Goal: Task Accomplishment & Management: Manage account settings

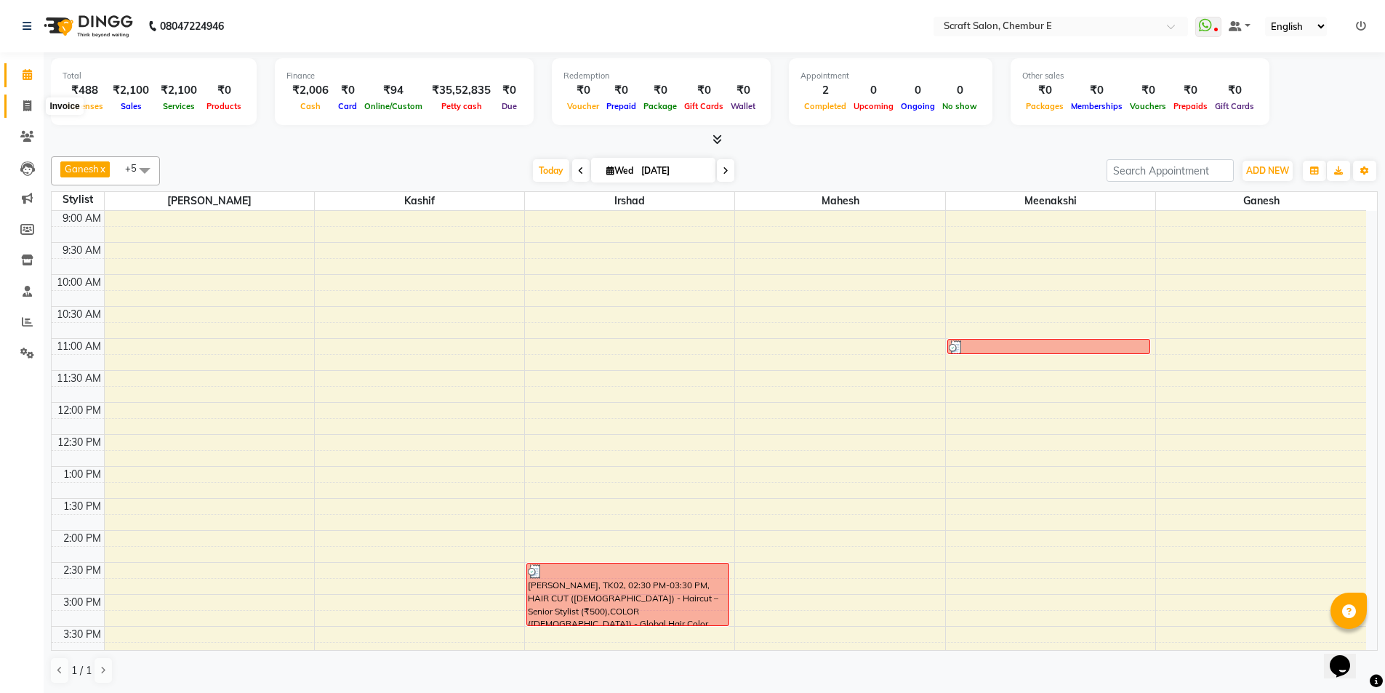
click at [29, 104] on icon at bounding box center [27, 105] width 8 height 11
select select "service"
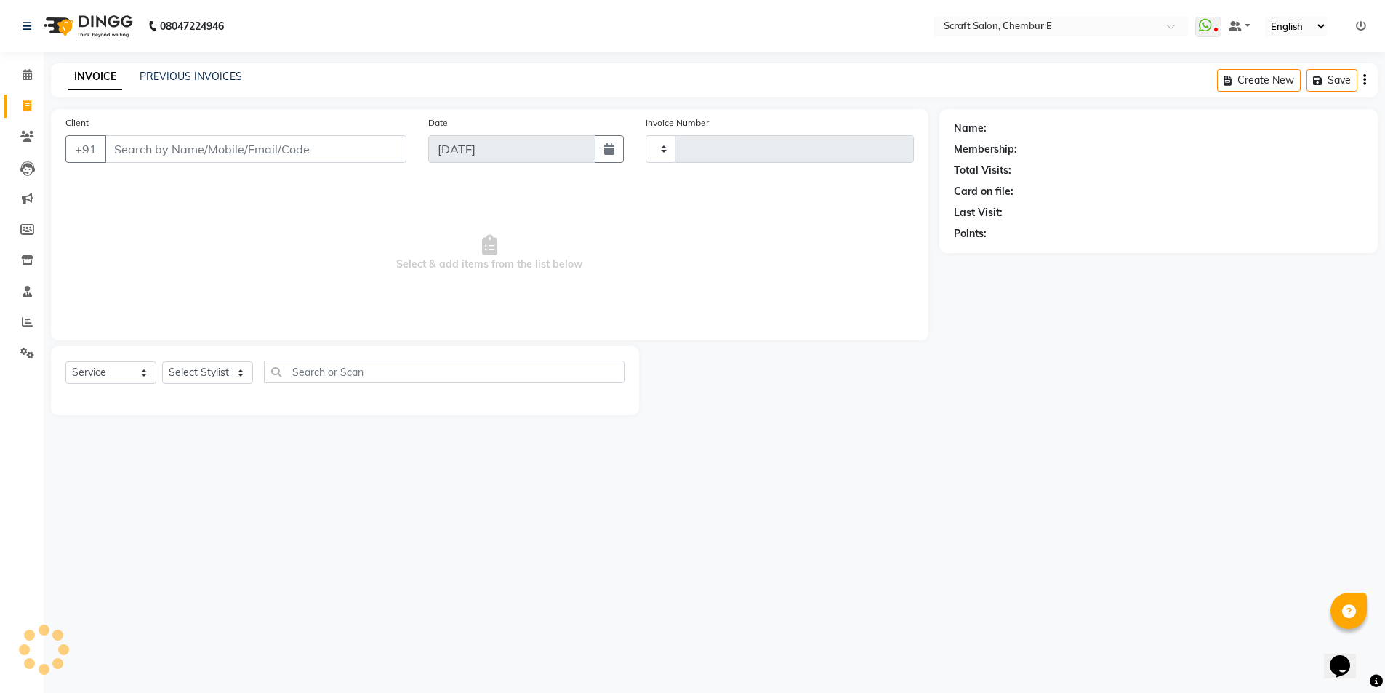
type input "1365"
select select "3922"
click at [173, 158] on input "Client" at bounding box center [257, 149] width 305 height 28
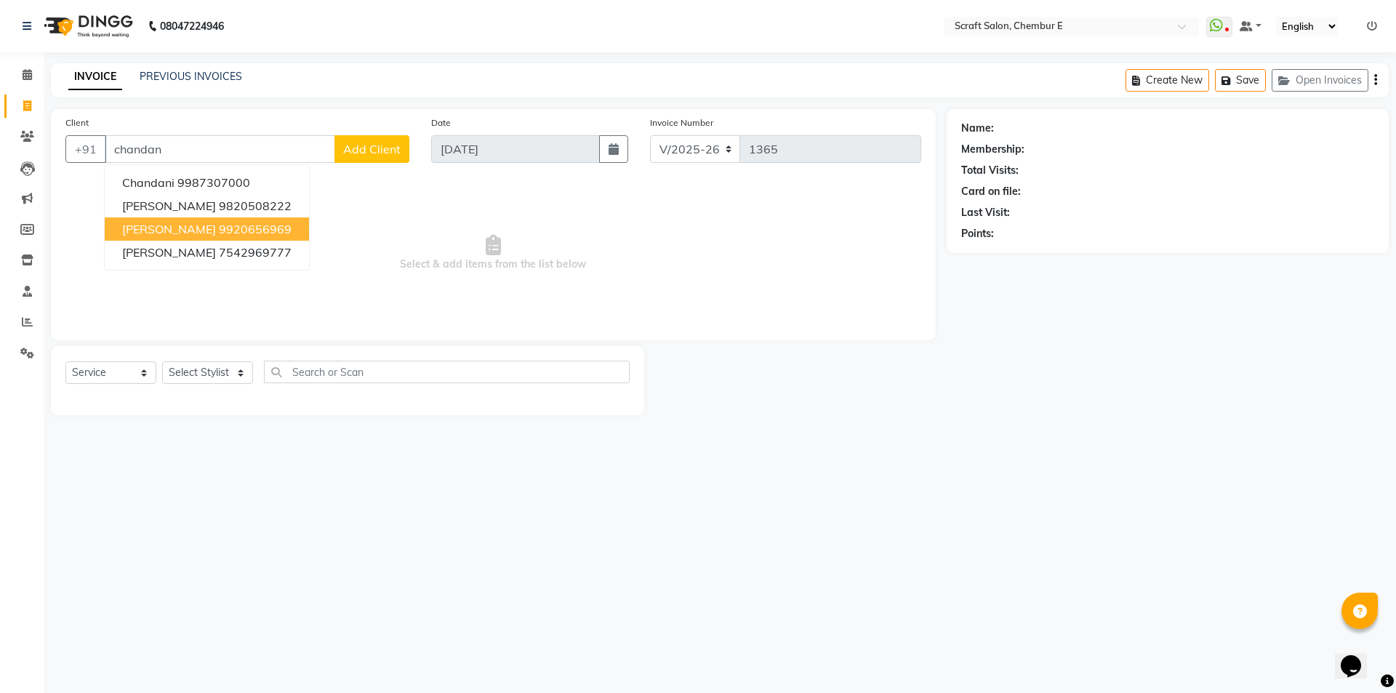
click at [190, 228] on span "[PERSON_NAME]" at bounding box center [169, 229] width 94 height 15
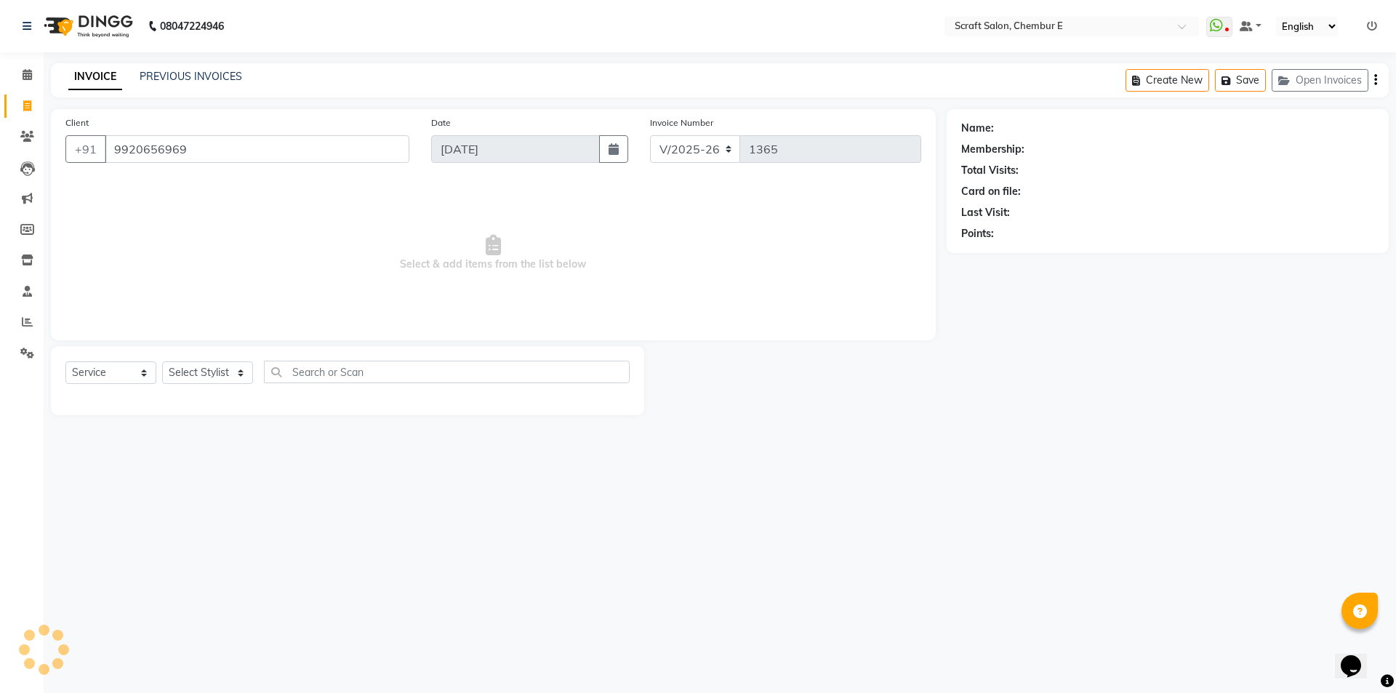
type input "9920656969"
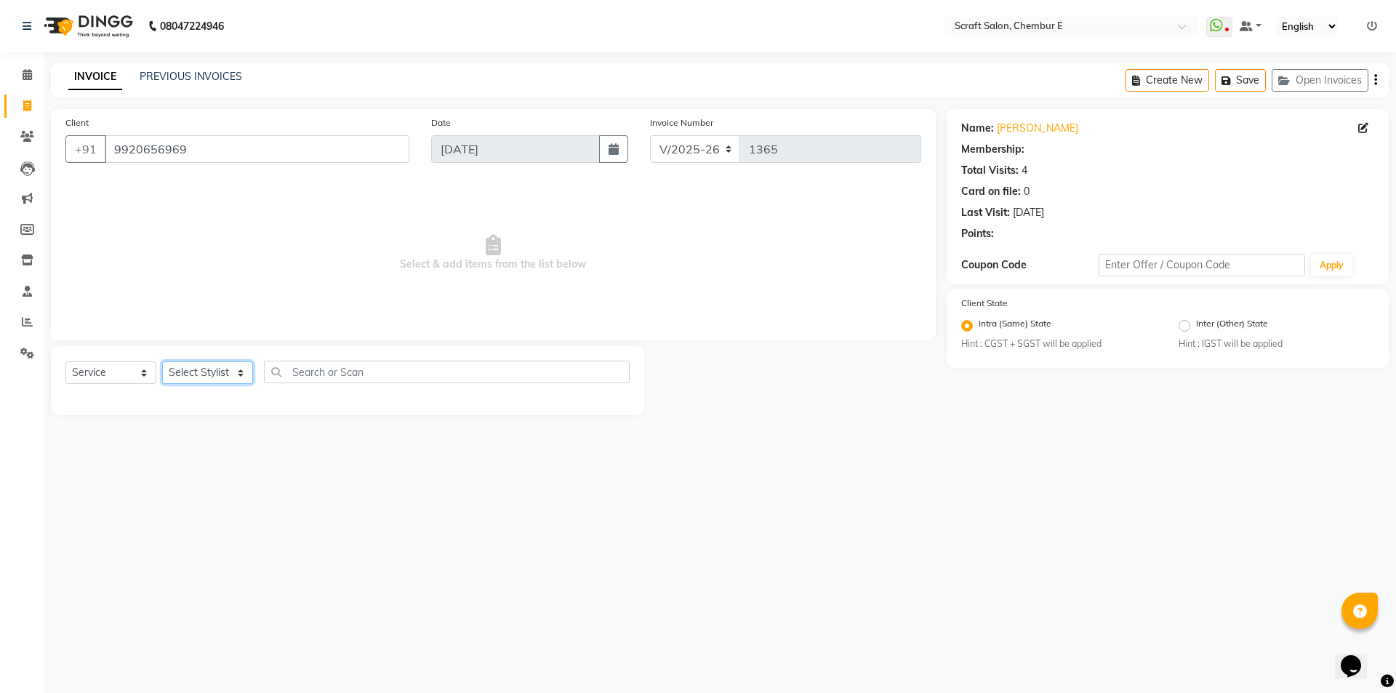
click at [238, 371] on select "Select Stylist Frontdesk Ganesh [PERSON_NAME] Mahesh Meenakshi [PERSON_NAME]" at bounding box center [207, 372] width 91 height 23
select select "81195"
click at [162, 361] on select "Select Stylist Frontdesk Ganesh [PERSON_NAME] Mahesh Meenakshi [PERSON_NAME]" at bounding box center [207, 372] width 91 height 23
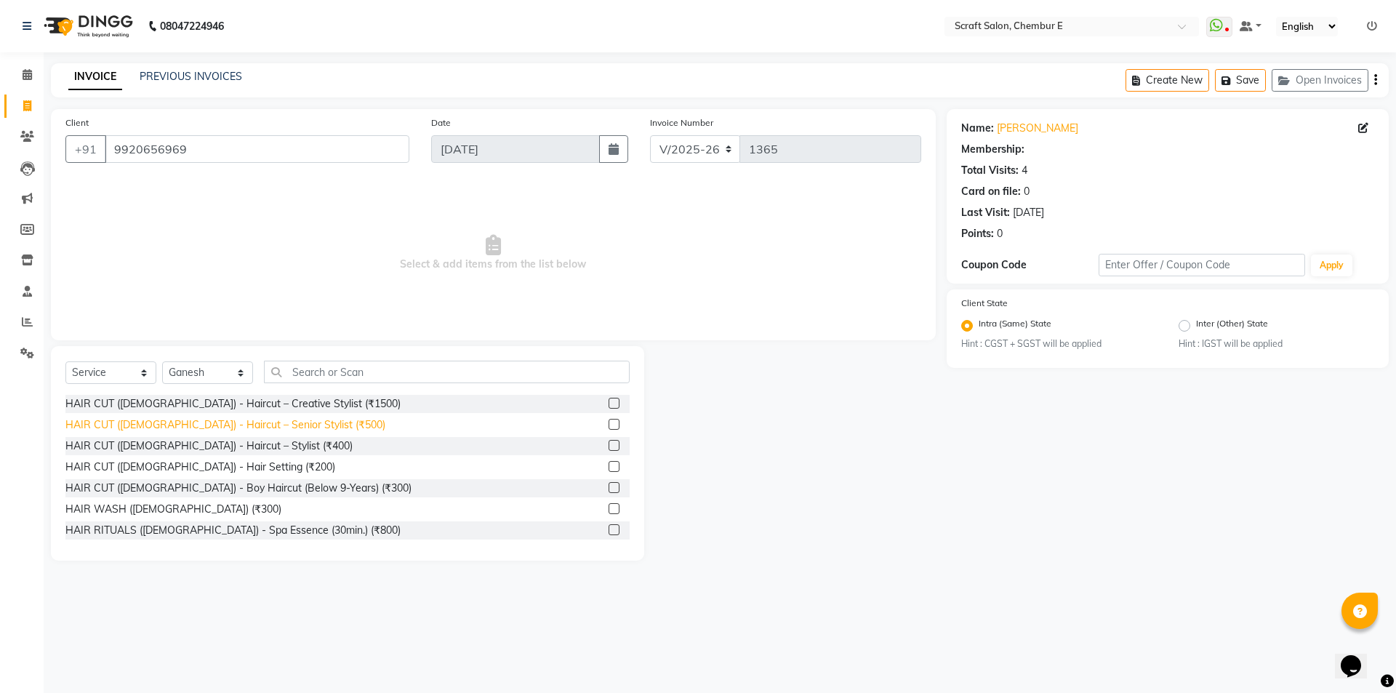
click at [279, 418] on div "HAIR CUT ([DEMOGRAPHIC_DATA]) - Haircut – Senior Stylist (₹500)" at bounding box center [225, 424] width 320 height 15
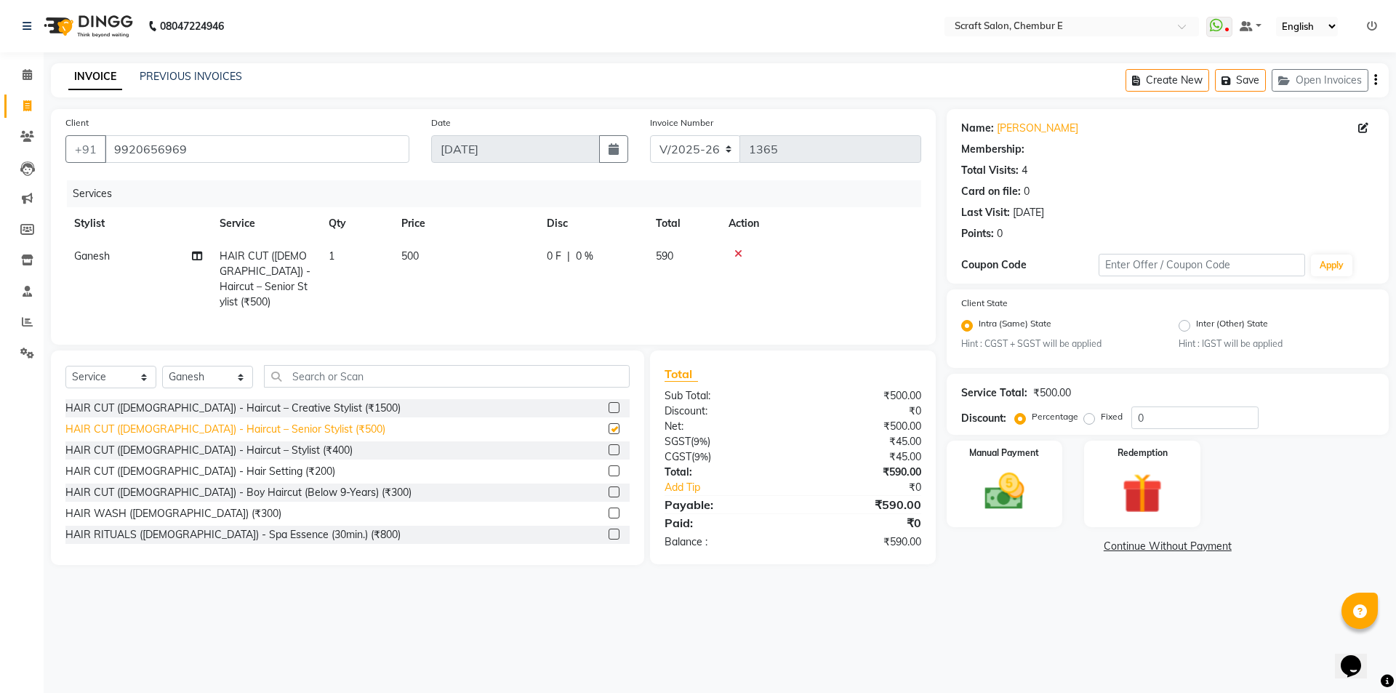
checkbox input "false"
click at [1377, 78] on div "Create New Save Open Invoices" at bounding box center [1257, 80] width 263 height 34
click at [1377, 81] on div "Create New Save Open Invoices" at bounding box center [1257, 80] width 263 height 34
click at [1374, 80] on icon "button" at bounding box center [1375, 80] width 3 height 1
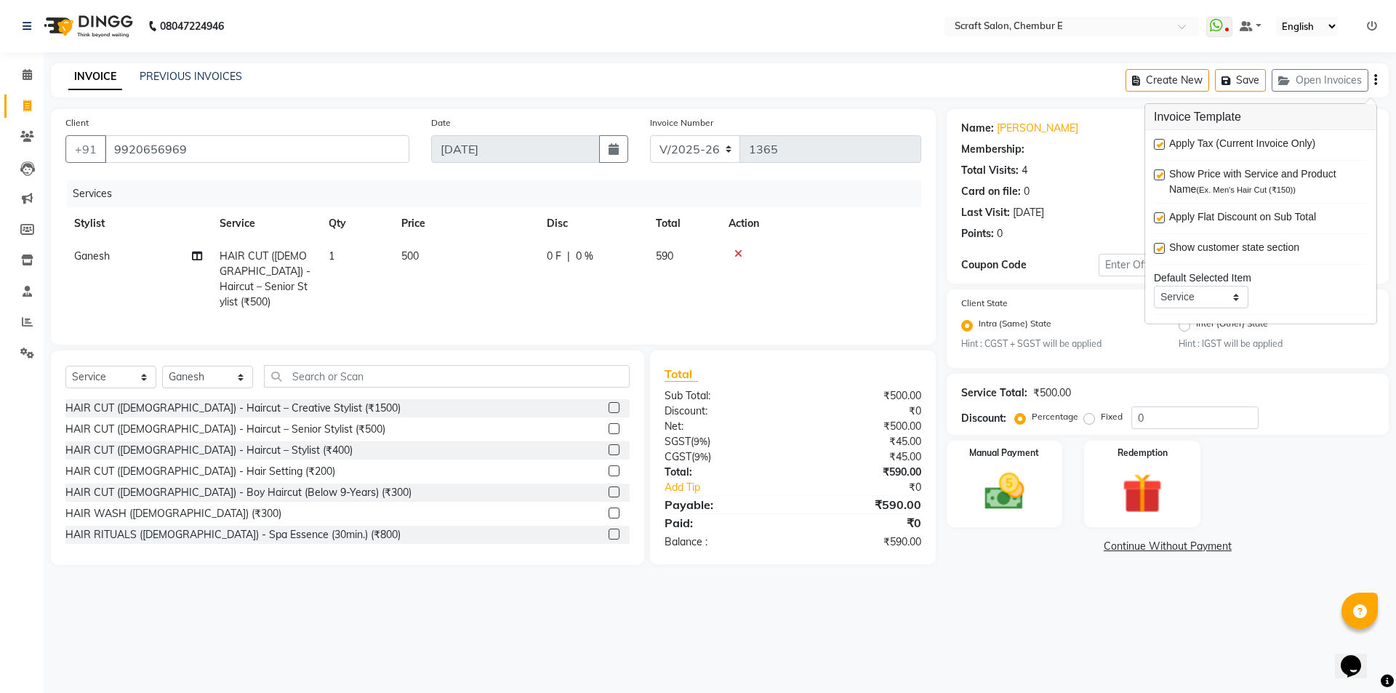
click at [1159, 148] on label at bounding box center [1159, 144] width 11 height 11
click at [1159, 148] on input "checkbox" at bounding box center [1158, 144] width 9 height 9
checkbox input "false"
click at [1022, 502] on img at bounding box center [1005, 492] width 68 height 48
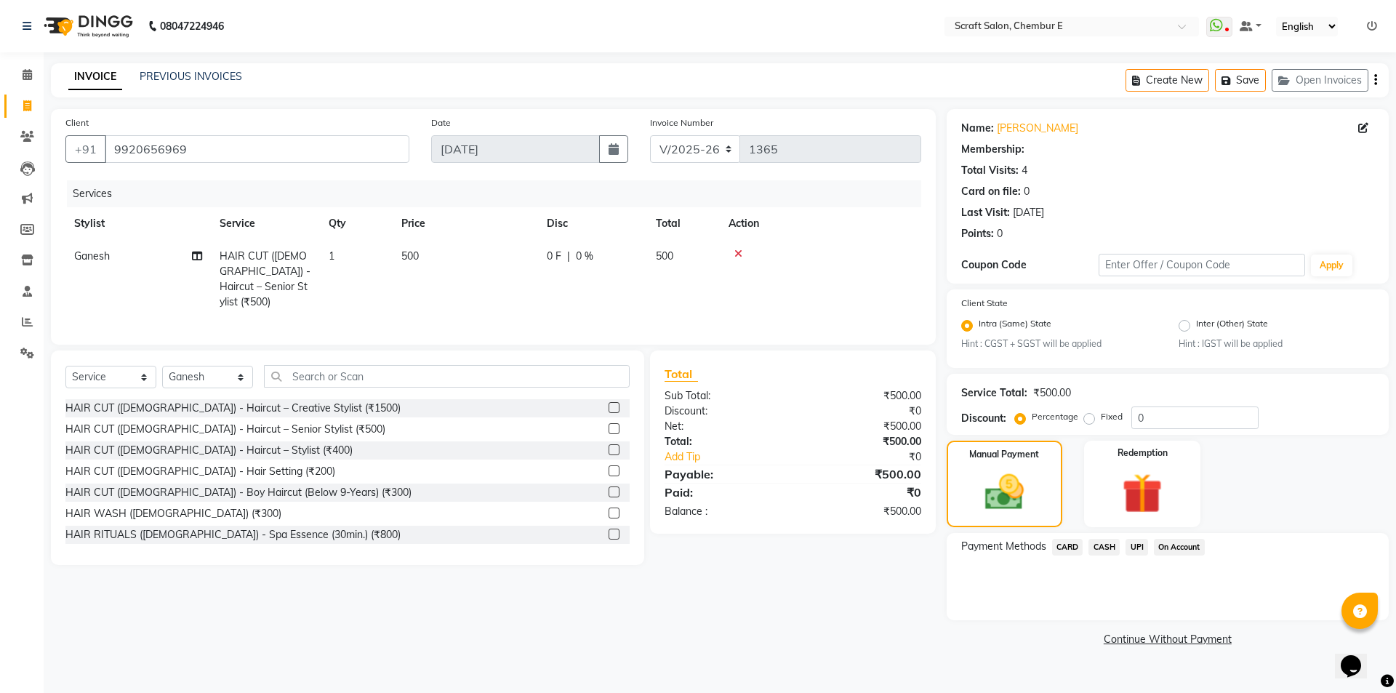
click at [1131, 548] on span "UPI" at bounding box center [1137, 547] width 23 height 17
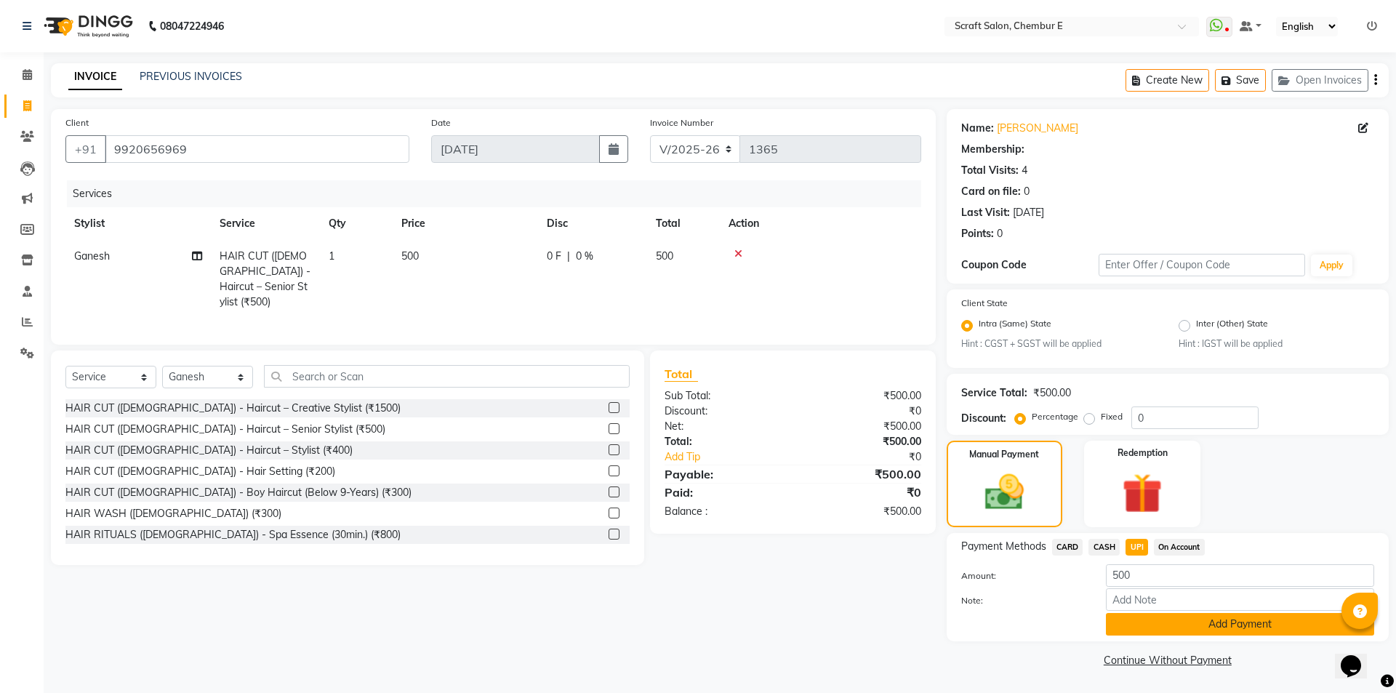
click at [1166, 621] on button "Add Payment" at bounding box center [1240, 624] width 268 height 23
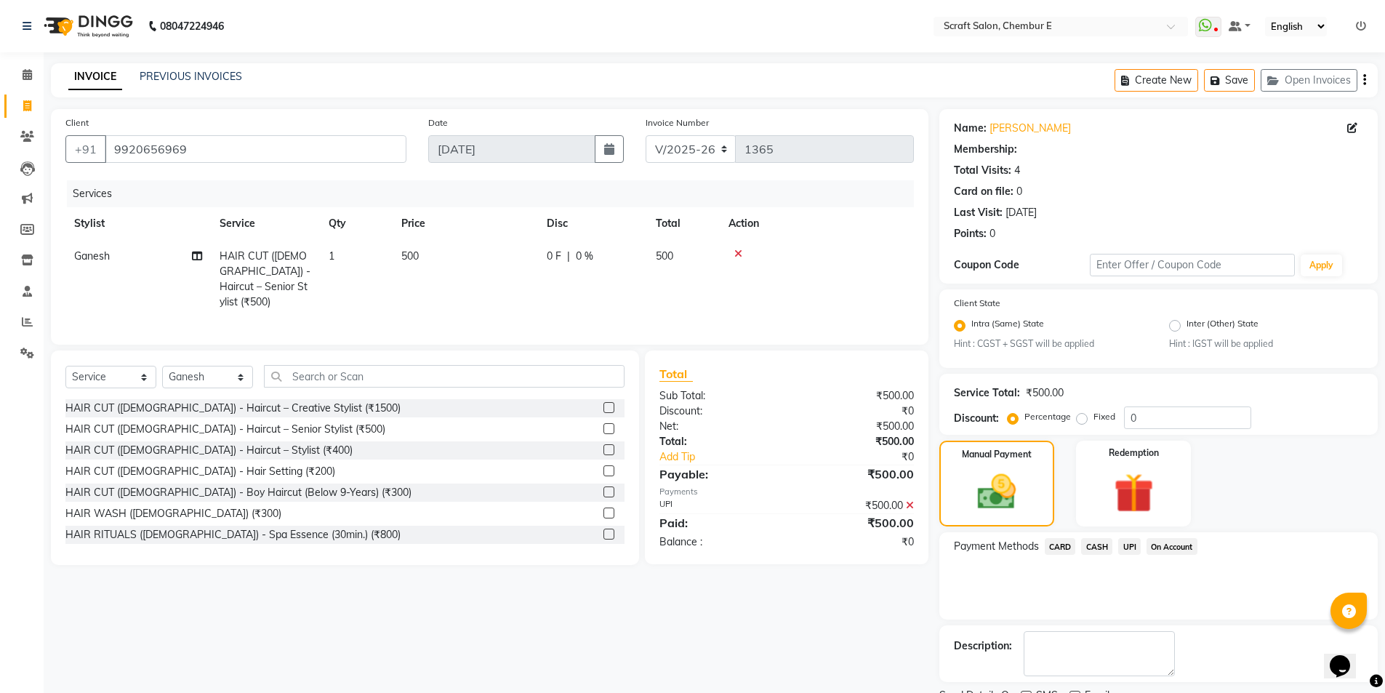
scroll to position [60, 0]
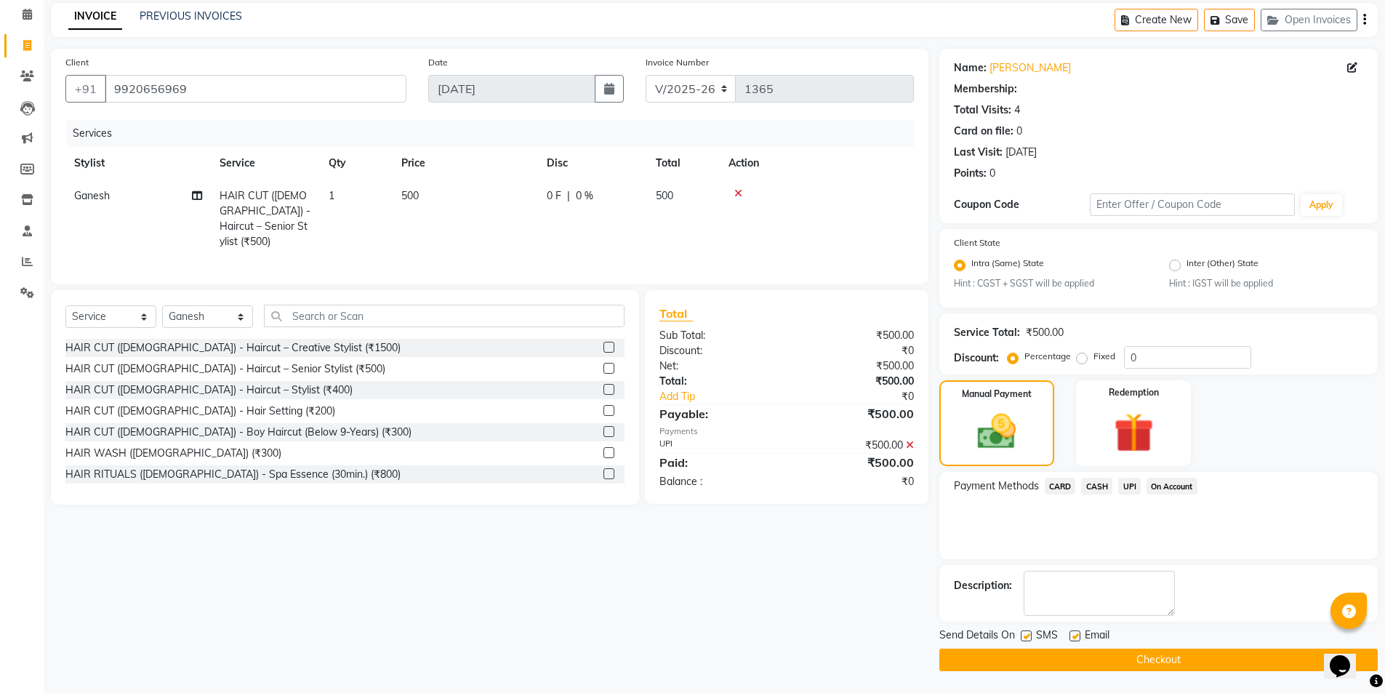
click at [1074, 636] on label at bounding box center [1075, 635] width 11 height 11
click at [1074, 636] on input "checkbox" at bounding box center [1074, 636] width 9 height 9
checkbox input "false"
click at [1363, 20] on icon "button" at bounding box center [1364, 20] width 3 height 1
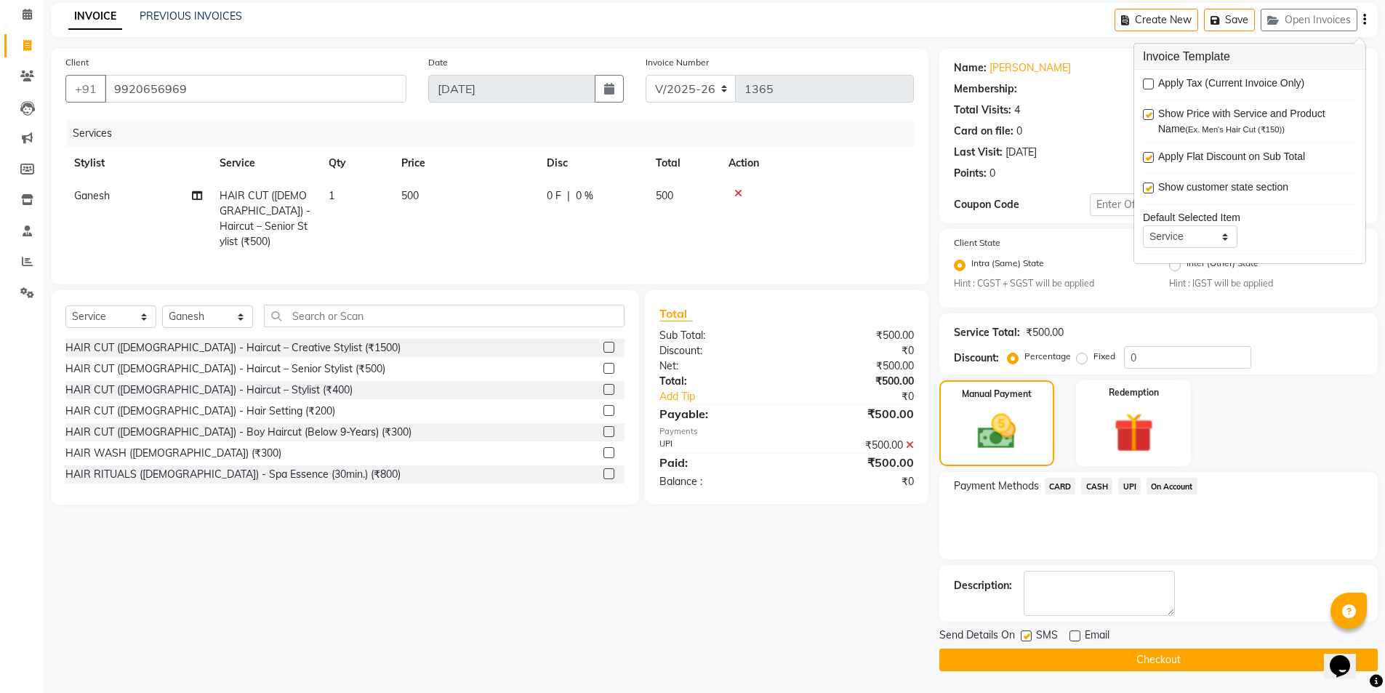
click at [1147, 83] on label at bounding box center [1148, 84] width 11 height 11
click at [1147, 83] on input "checkbox" at bounding box center [1147, 84] width 9 height 9
checkbox input "true"
drag, startPoint x: 582, startPoint y: 194, endPoint x: 612, endPoint y: 228, distance: 44.8
click at [582, 195] on span "0 %" at bounding box center [584, 195] width 17 height 15
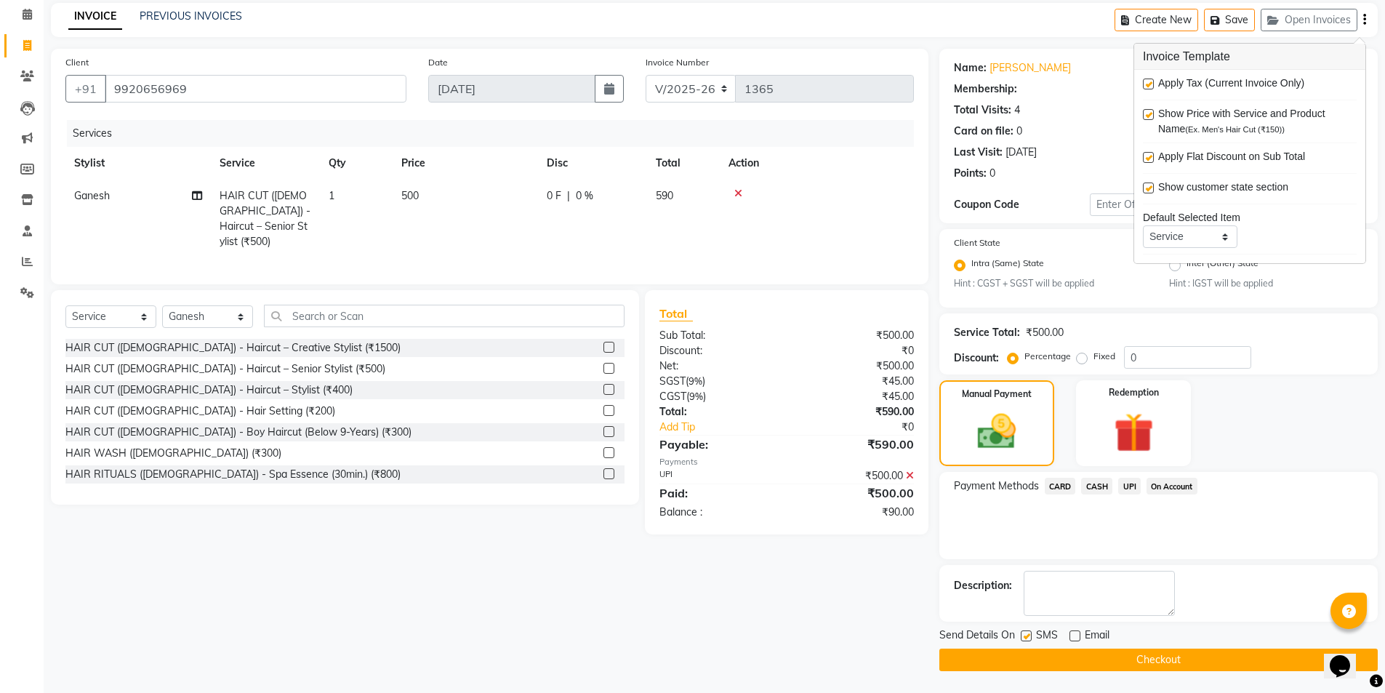
select select "81195"
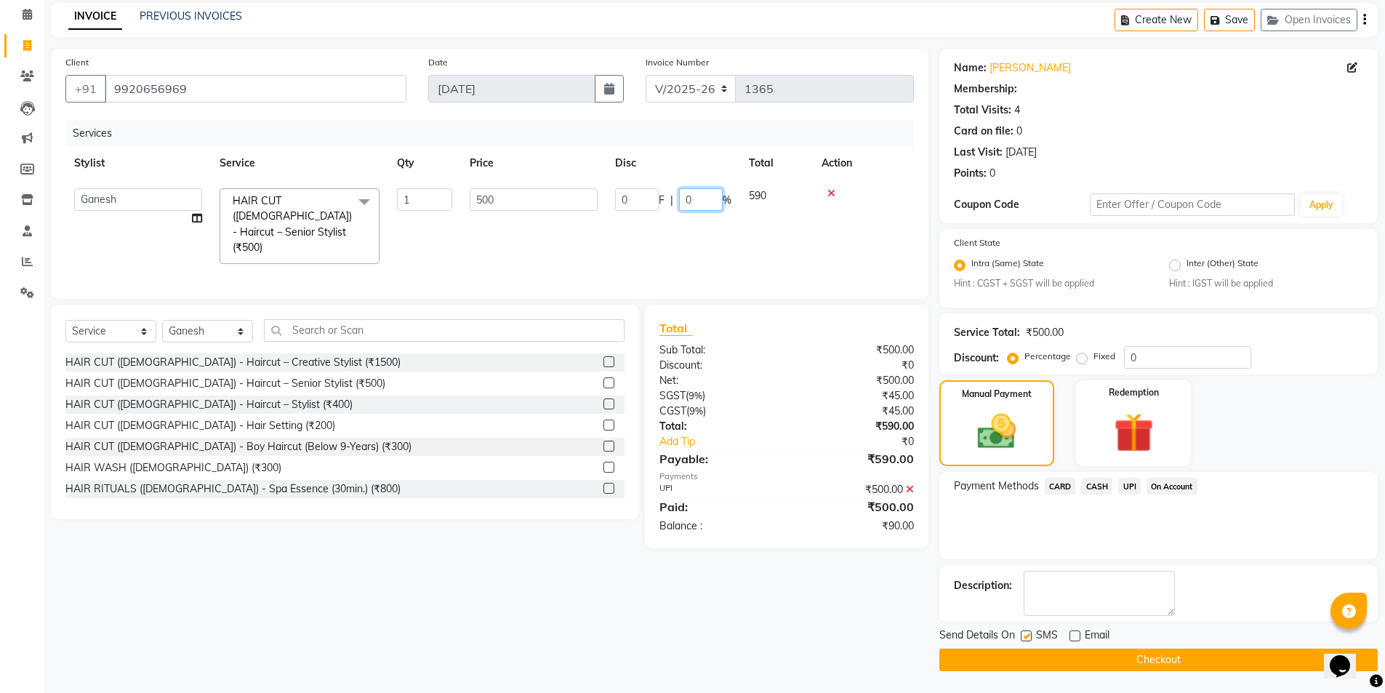
click at [697, 199] on input "0" at bounding box center [701, 199] width 44 height 23
type input "18"
click at [741, 225] on tr "Frontdesk Ganesh [PERSON_NAME] Mahesh Meenakshi [PERSON_NAME] HAIR CUT ([DEMOGR…" at bounding box center [489, 226] width 849 height 93
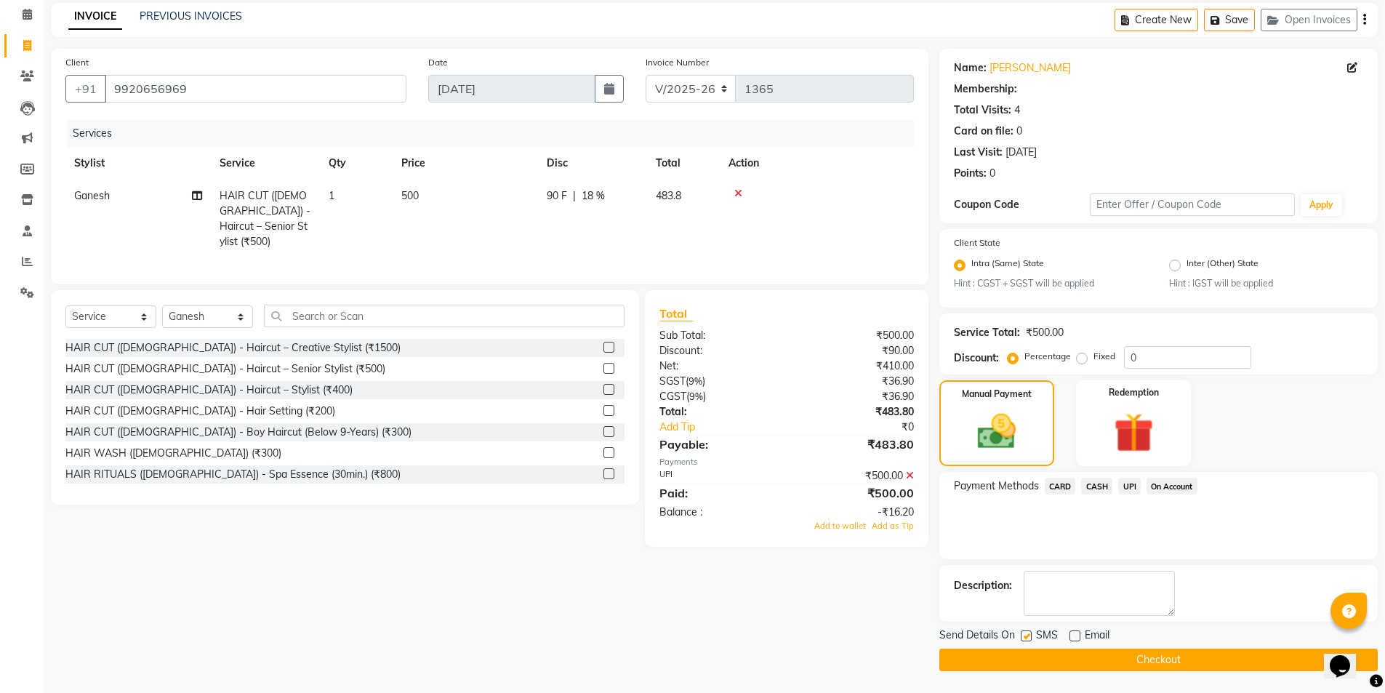
click at [594, 197] on span "18 %" at bounding box center [593, 195] width 23 height 15
select select "81195"
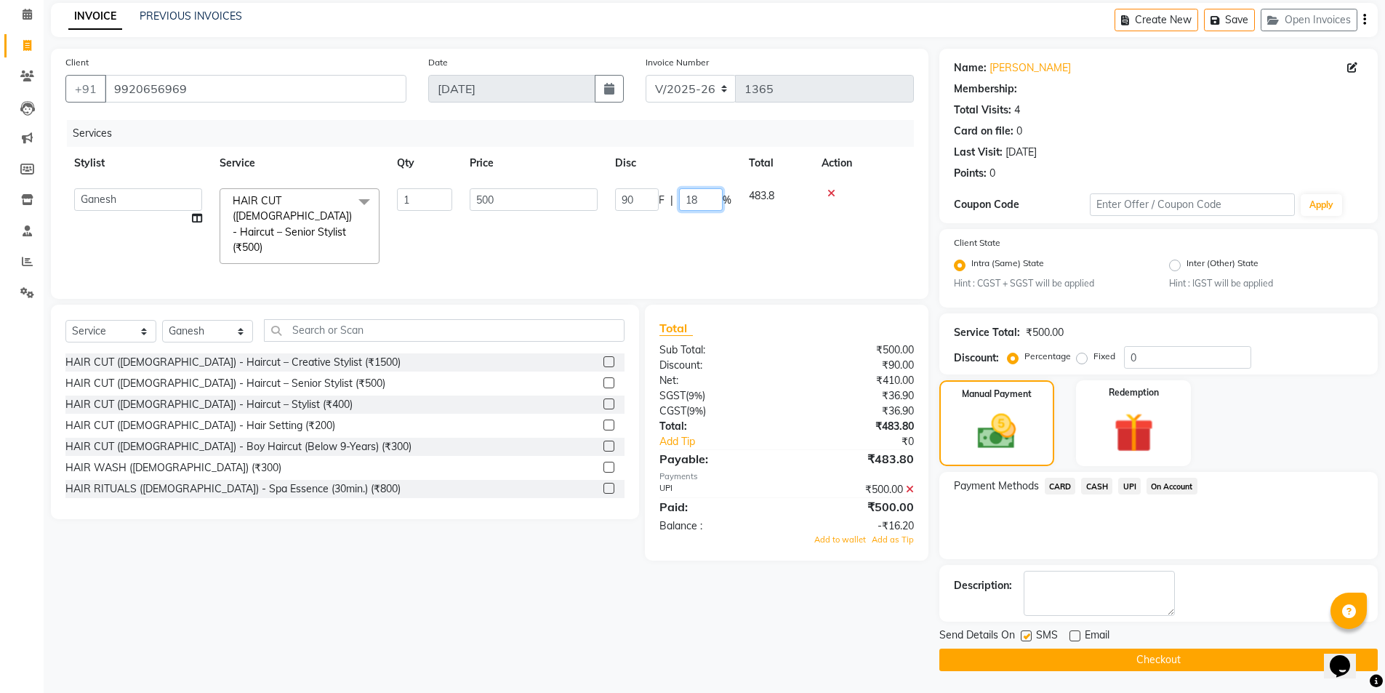
click at [701, 201] on input "18" at bounding box center [701, 199] width 44 height 23
type input "19"
click at [742, 233] on tr "Frontdesk Ganesh [PERSON_NAME] Mahesh Meenakshi [PERSON_NAME] HAIR CUT ([DEMOGR…" at bounding box center [489, 226] width 849 height 93
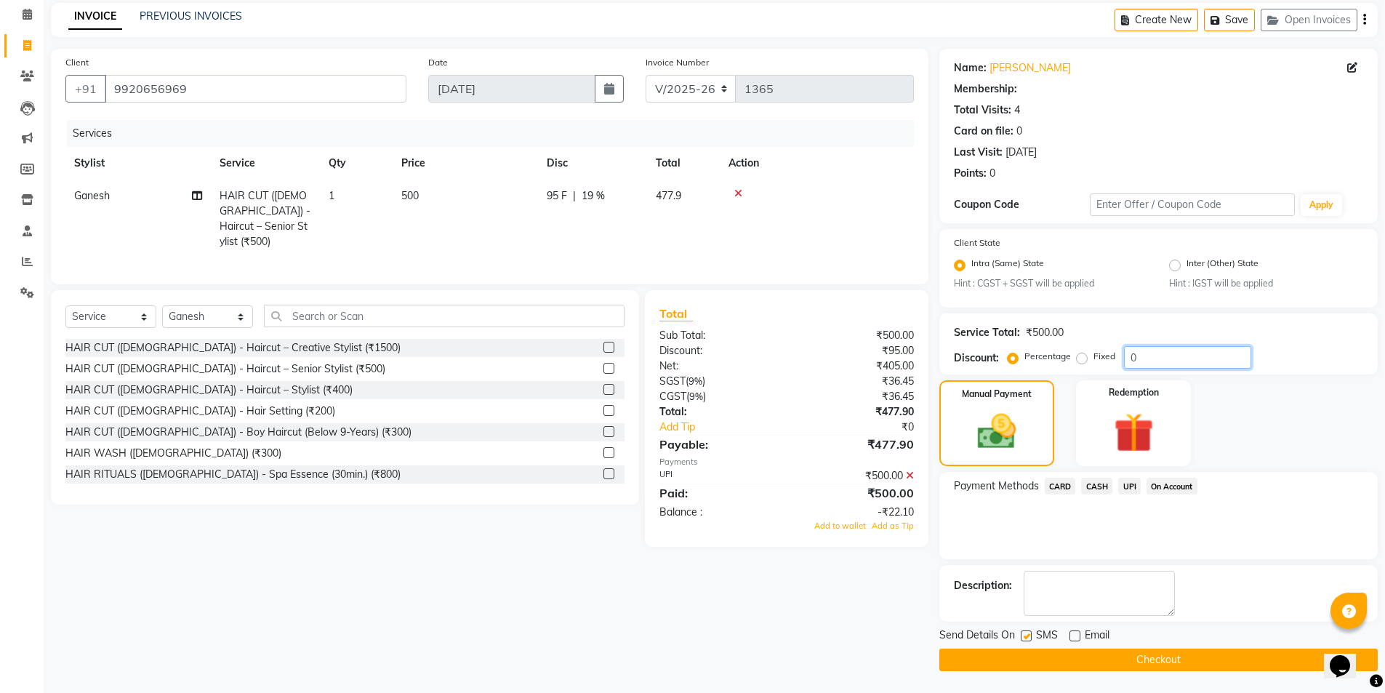
click at [1173, 356] on input "0" at bounding box center [1187, 357] width 127 height 23
click at [771, 210] on td at bounding box center [817, 219] width 194 height 79
click at [1162, 355] on input "20" at bounding box center [1187, 357] width 127 height 23
type input "2"
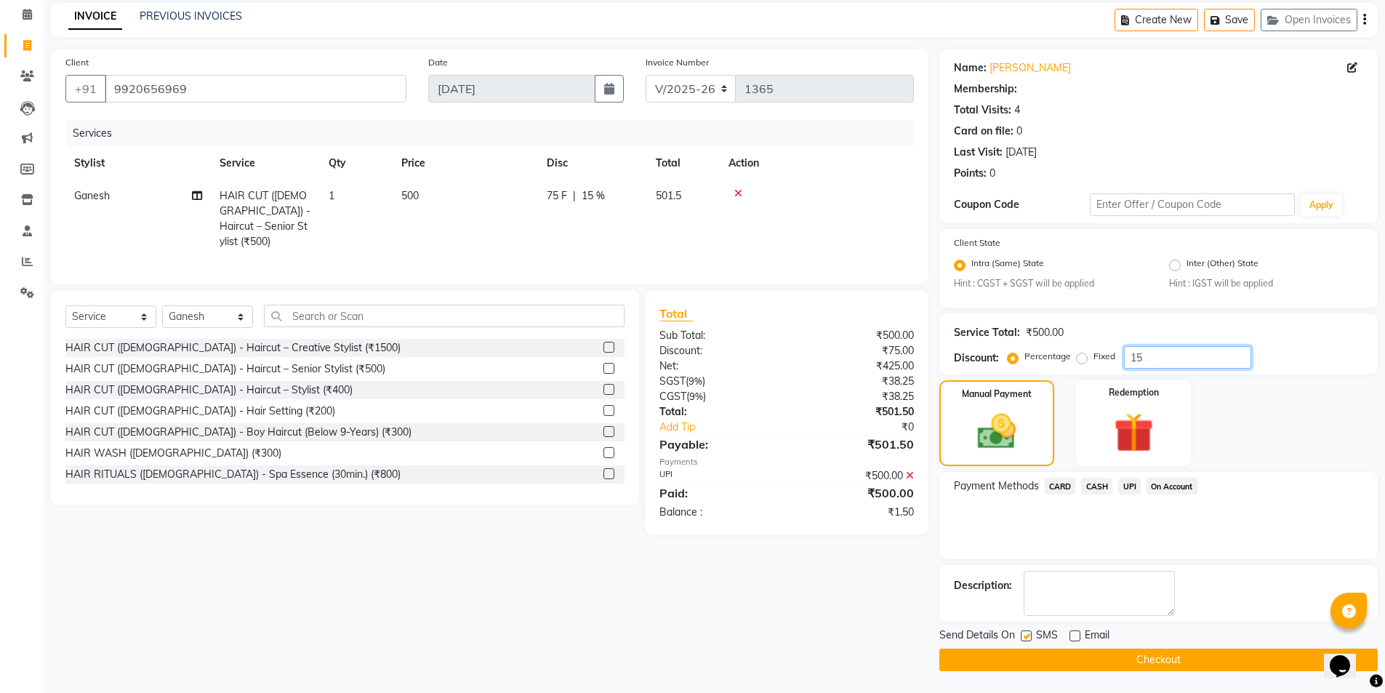
type input "15"
click at [852, 574] on div "Client [PHONE_NUMBER] Date [DATE] Invoice Number V/2025 V/[PHONE_NUMBER] Servic…" at bounding box center [490, 360] width 900 height 622
click at [1131, 658] on button "Checkout" at bounding box center [1159, 660] width 438 height 23
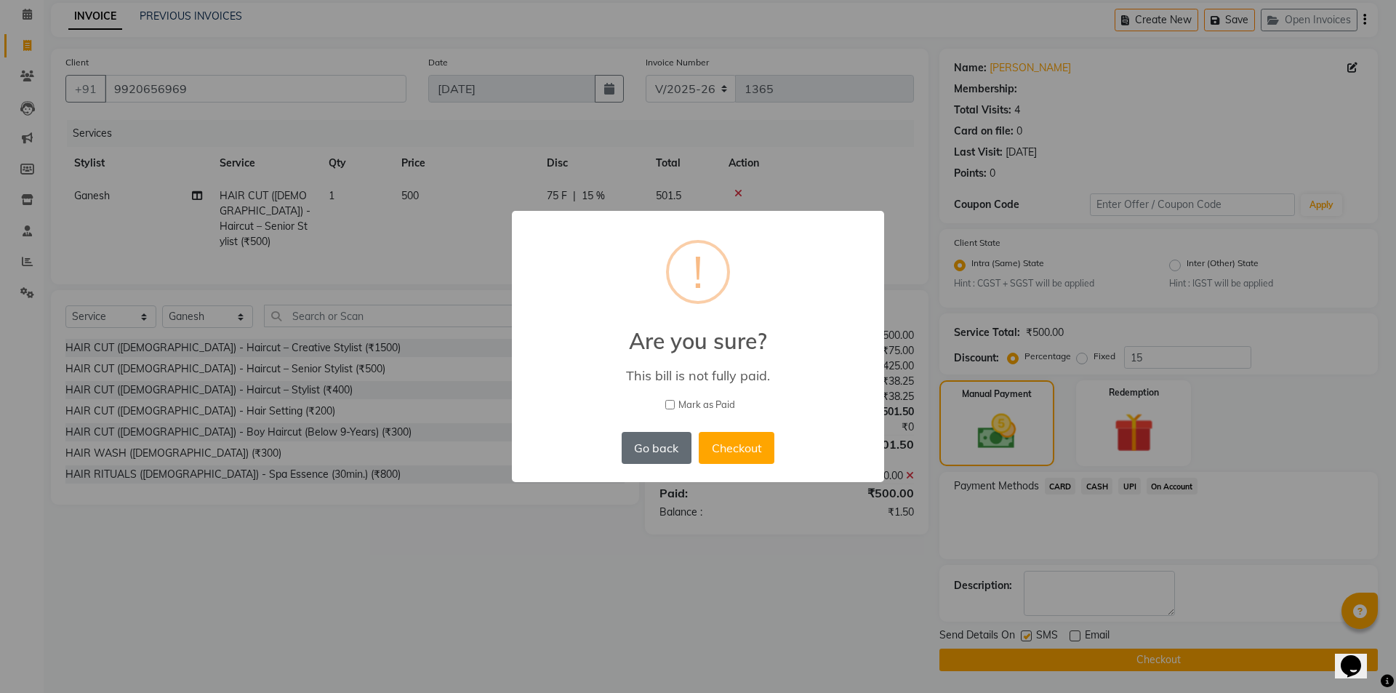
click at [652, 451] on button "Go back" at bounding box center [657, 448] width 70 height 32
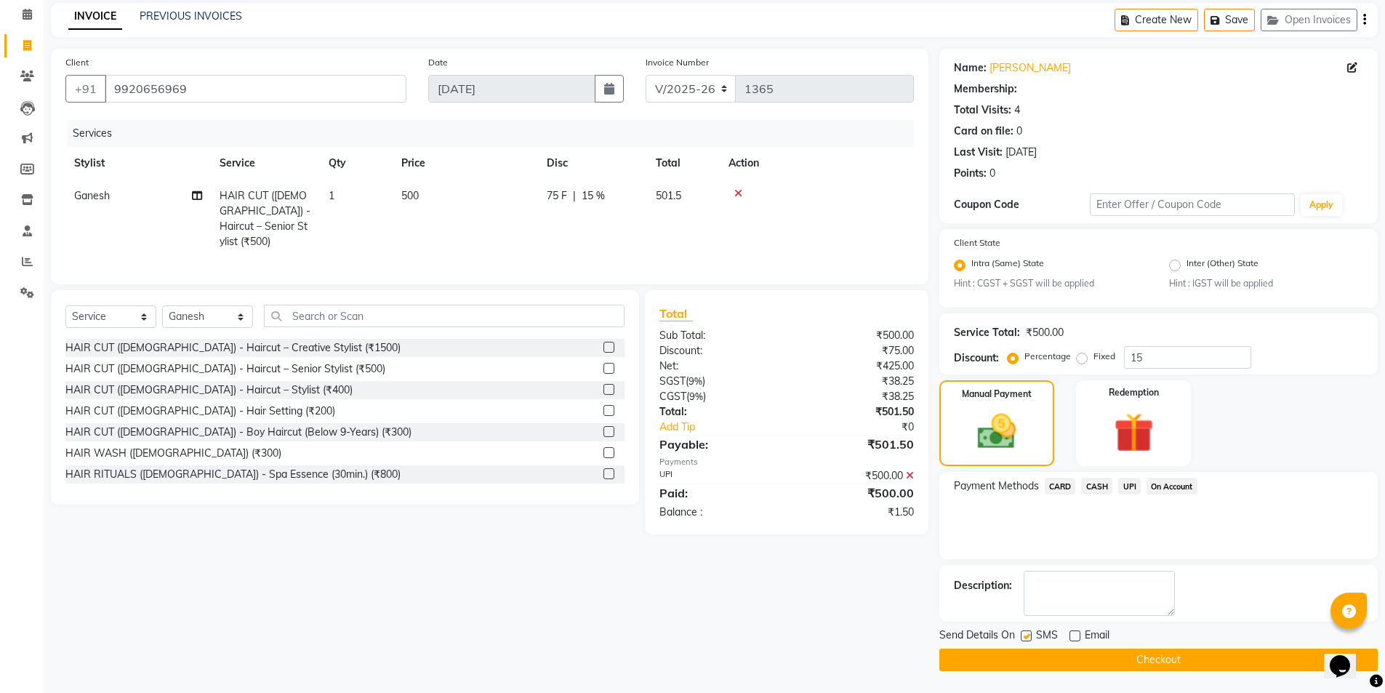
click at [1129, 665] on button "Checkout" at bounding box center [1159, 660] width 438 height 23
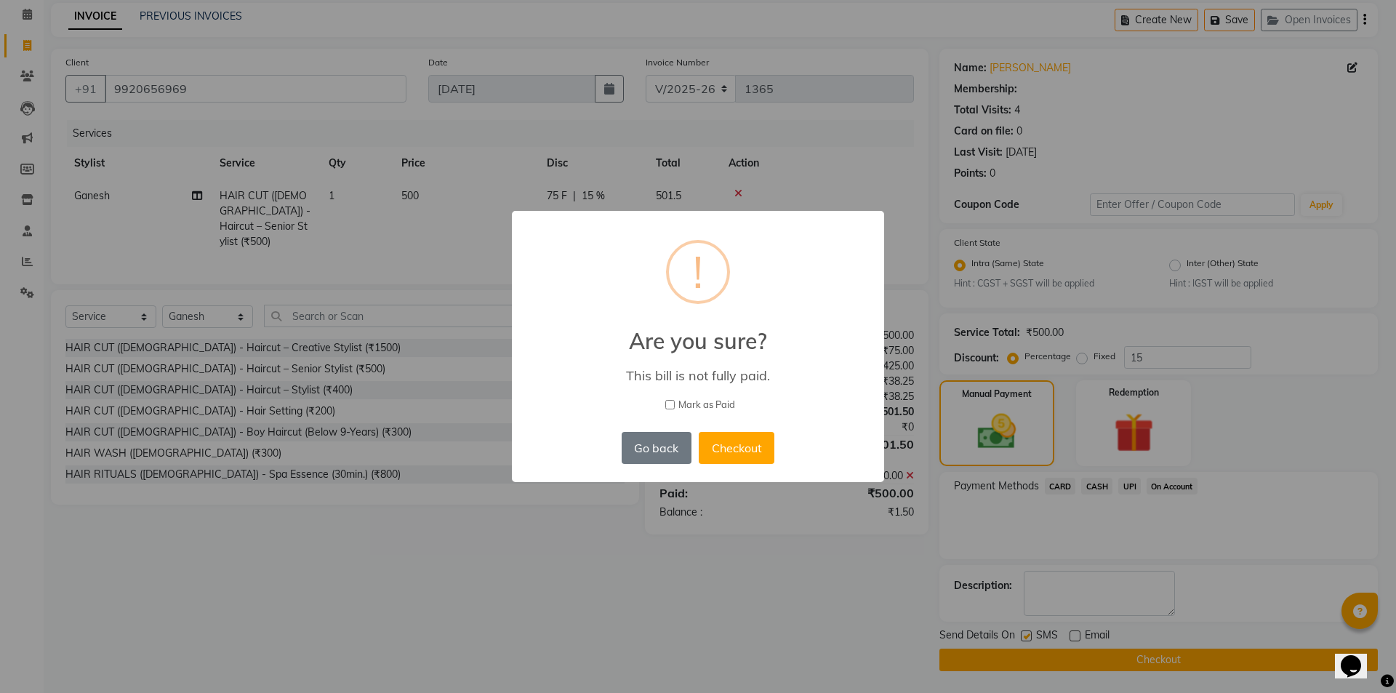
click at [673, 405] on input "Mark as Paid" at bounding box center [669, 404] width 9 height 9
checkbox input "true"
click at [738, 454] on button "Checkout" at bounding box center [737, 448] width 76 height 32
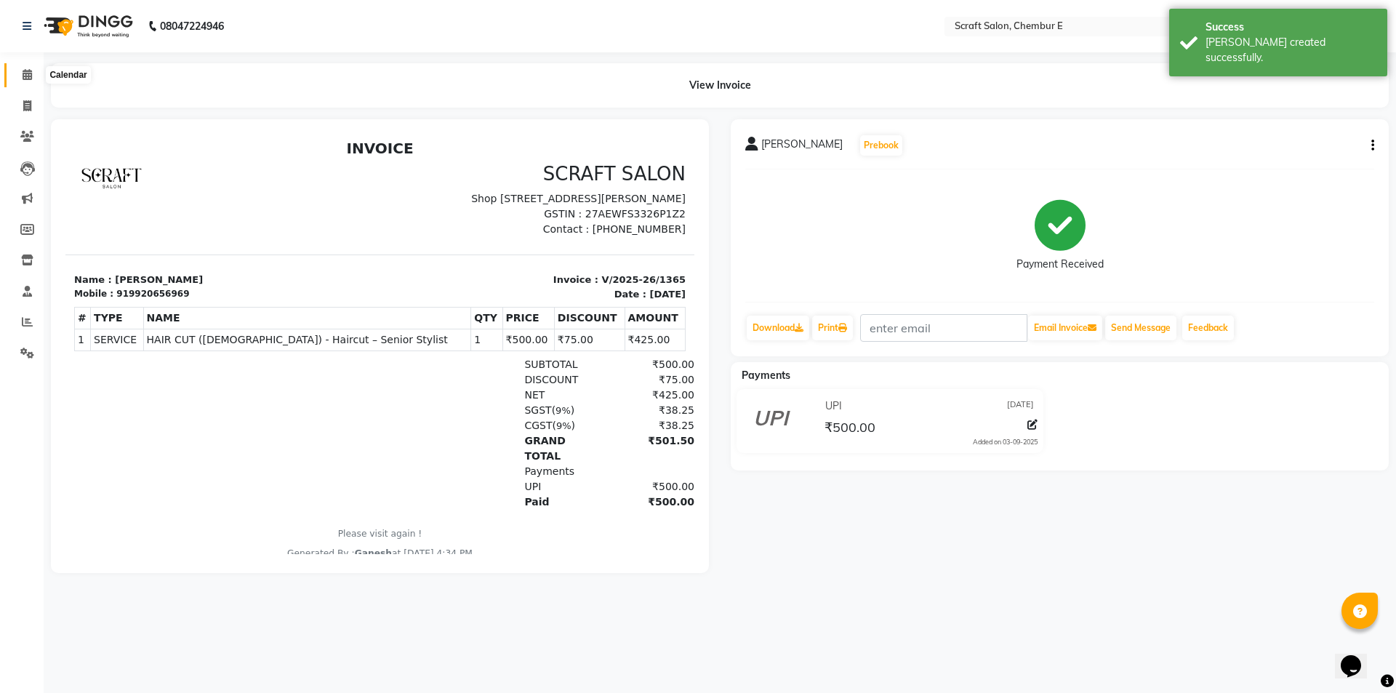
click at [30, 74] on icon at bounding box center [27, 74] width 9 height 11
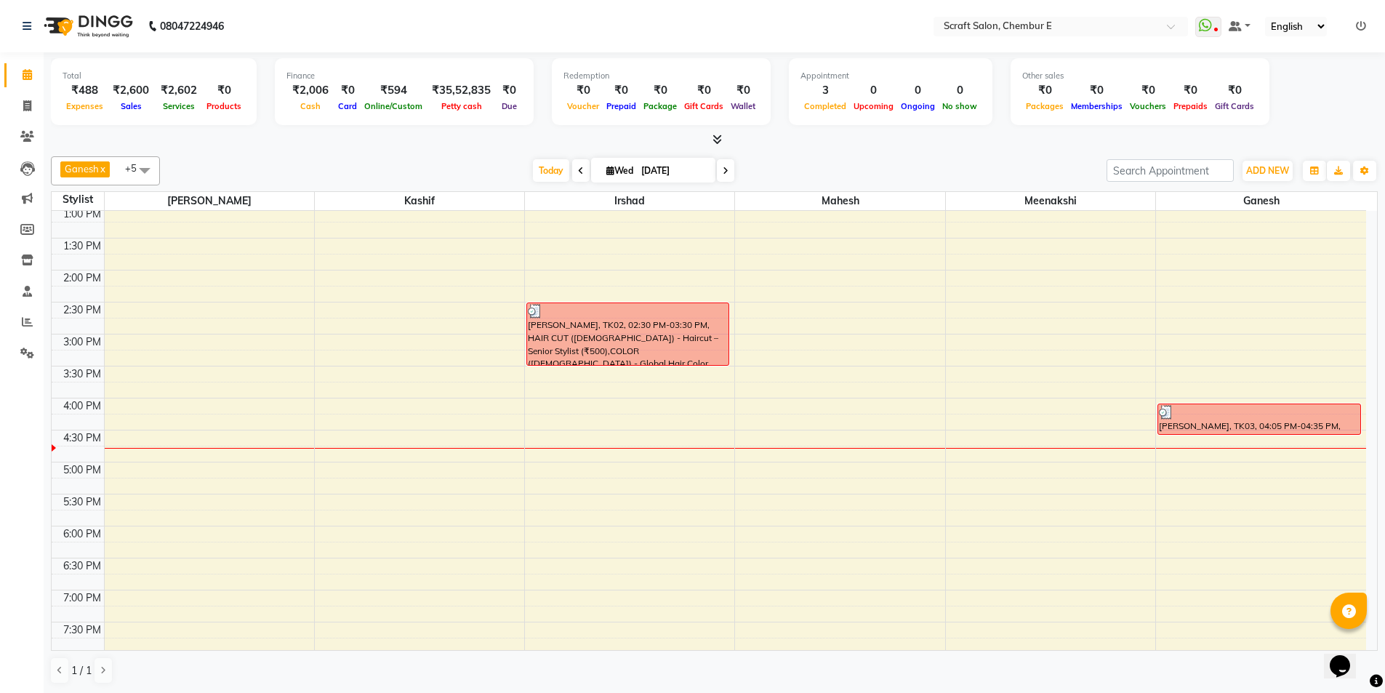
scroll to position [244, 0]
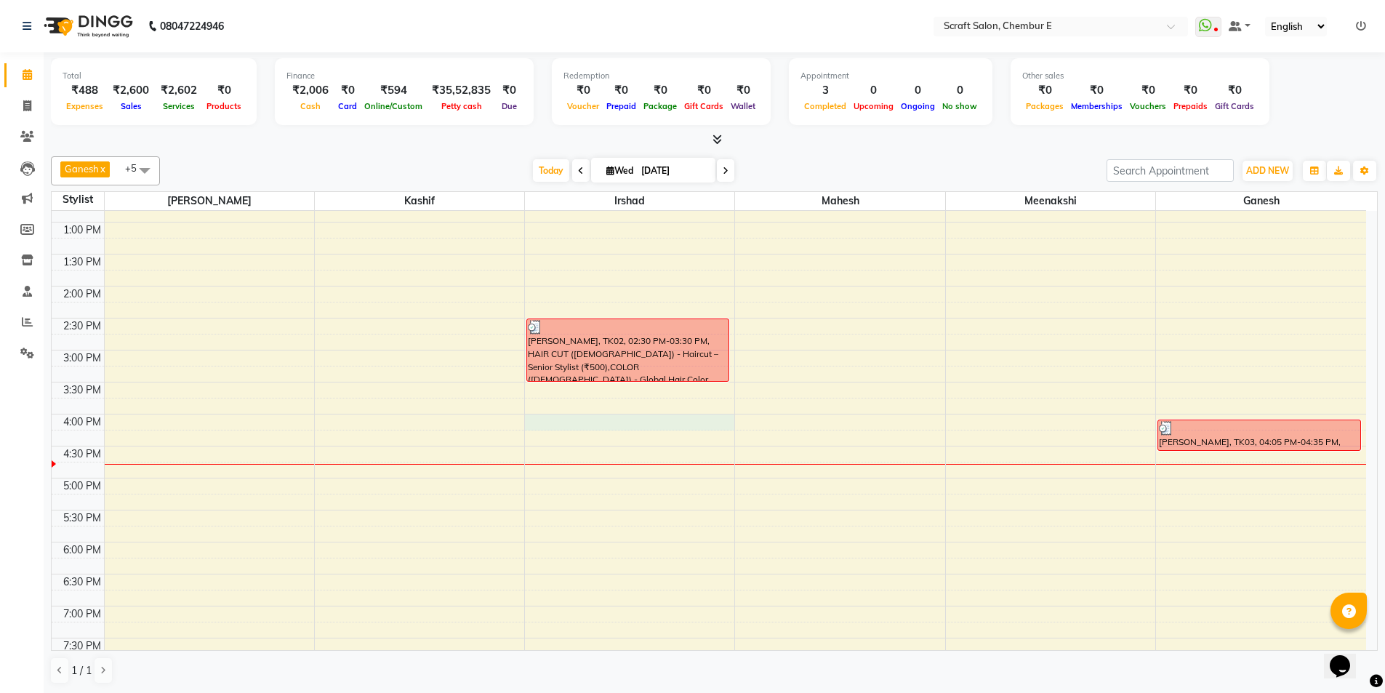
click at [557, 425] on div "9:00 AM 9:30 AM 10:00 AM 10:30 AM 11:00 AM 11:30 AM 12:00 PM 12:30 PM 1:00 PM 1…" at bounding box center [709, 382] width 1315 height 831
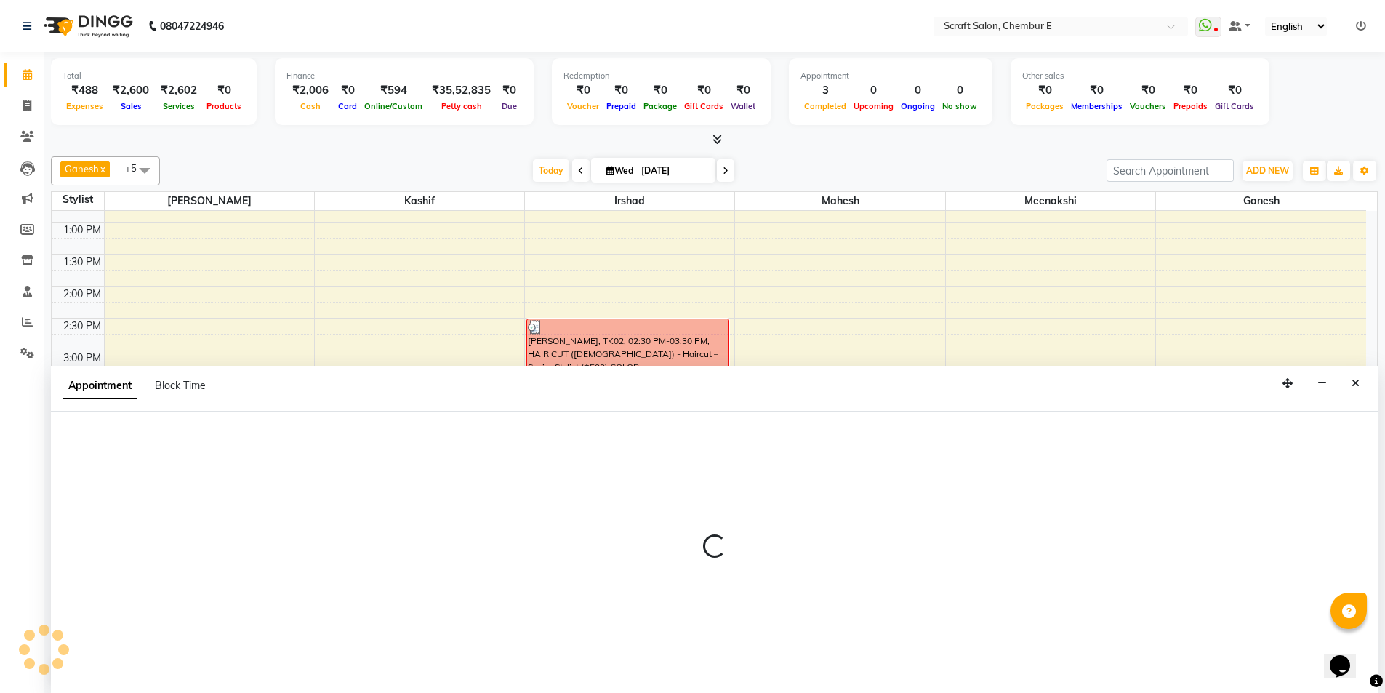
scroll to position [1, 0]
select select "33658"
select select "960"
select select "tentative"
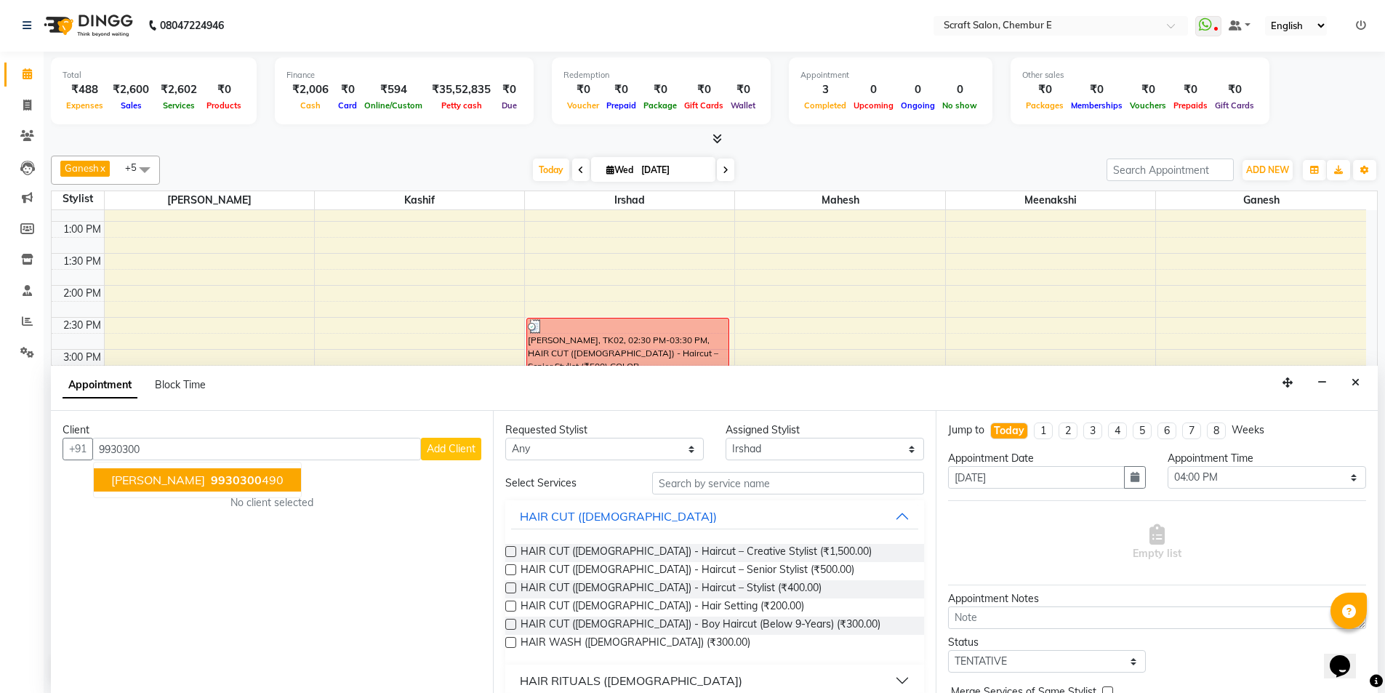
click at [134, 487] on button "[PERSON_NAME] 9930300 490" at bounding box center [197, 479] width 207 height 23
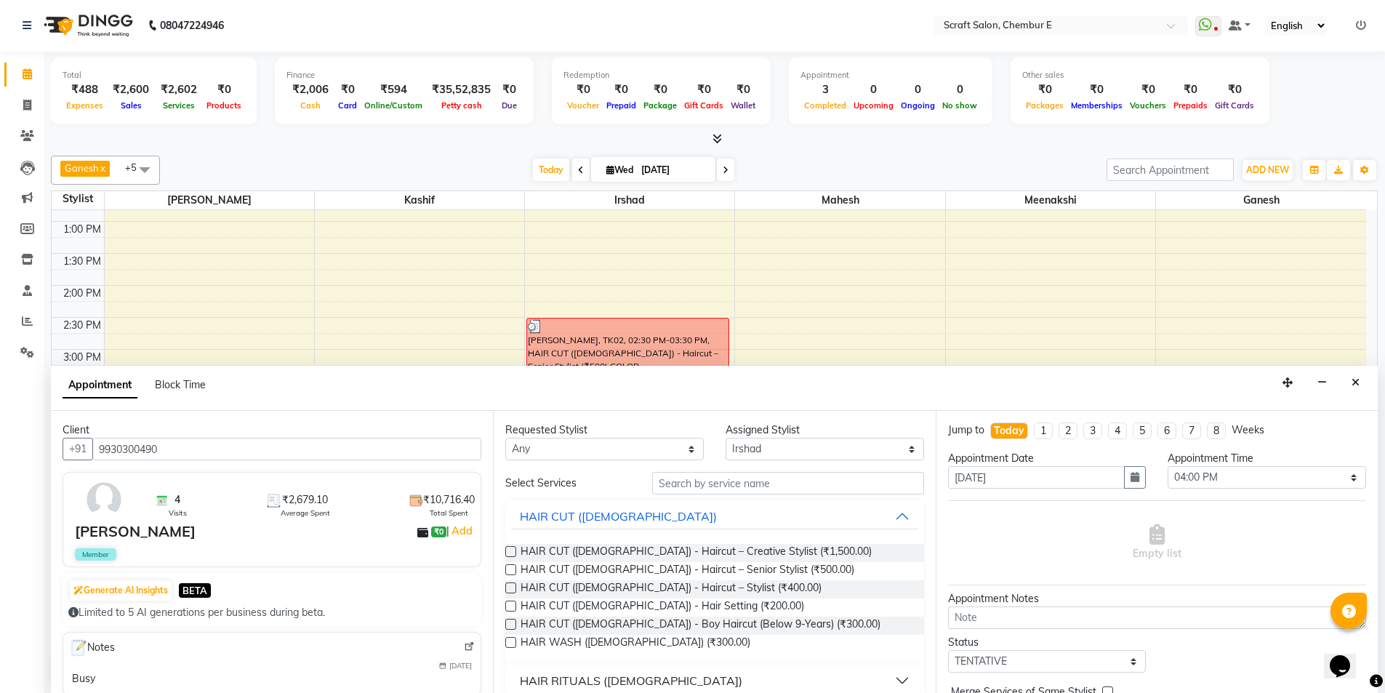
type input "9930300490"
click at [804, 484] on input "text" at bounding box center [788, 483] width 272 height 23
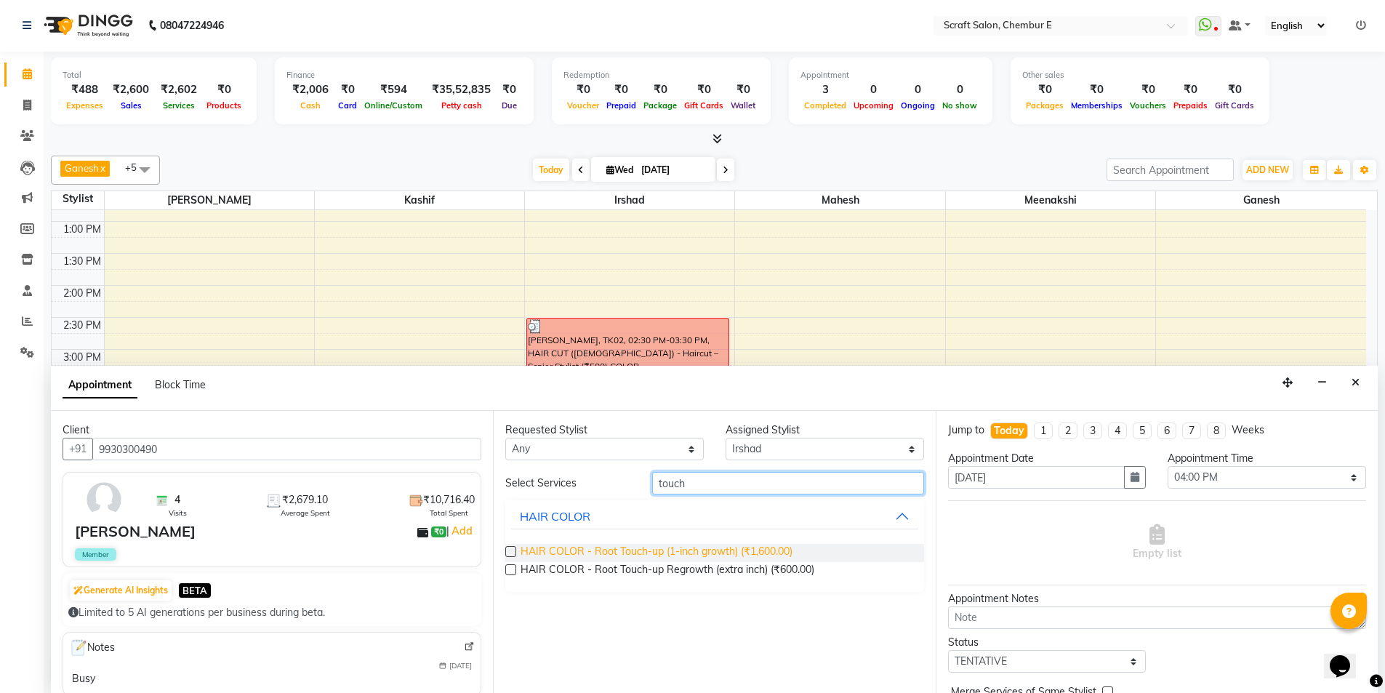
type input "touch"
click at [742, 552] on span "HAIR COLOR - Root Touch-up (1-inch growth) (₹1,600.00)" at bounding box center [657, 553] width 272 height 18
checkbox input "false"
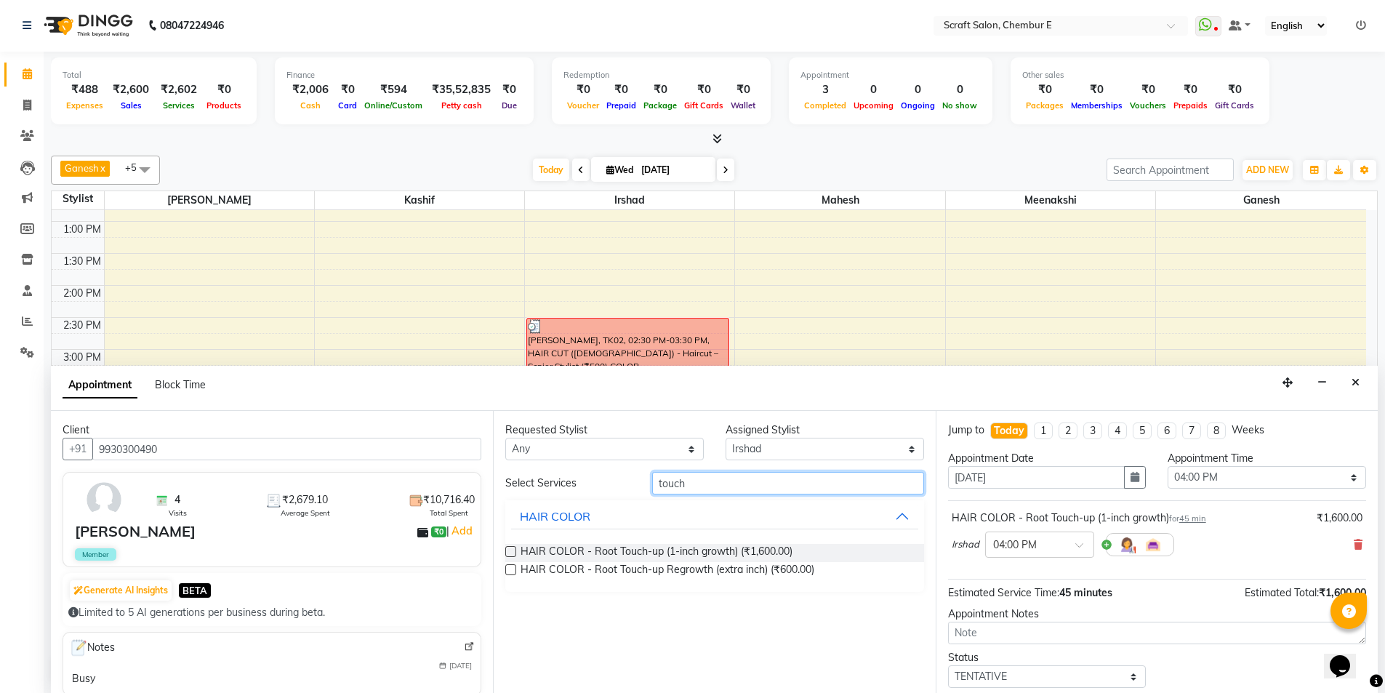
click at [745, 489] on input "touch" at bounding box center [788, 483] width 272 height 23
type input "t"
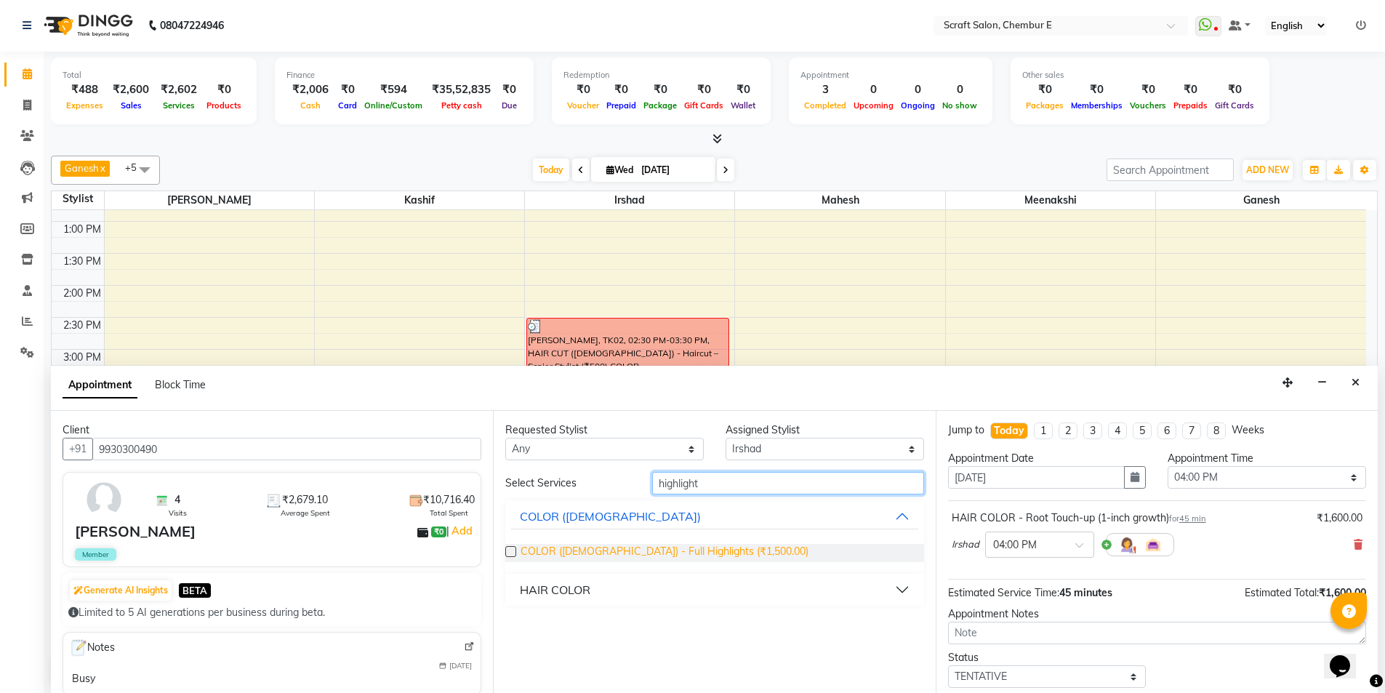
type input "highlight"
click at [634, 553] on span "COLOR ([DEMOGRAPHIC_DATA]) - Full Highlights (₹1,500.00)" at bounding box center [665, 553] width 288 height 18
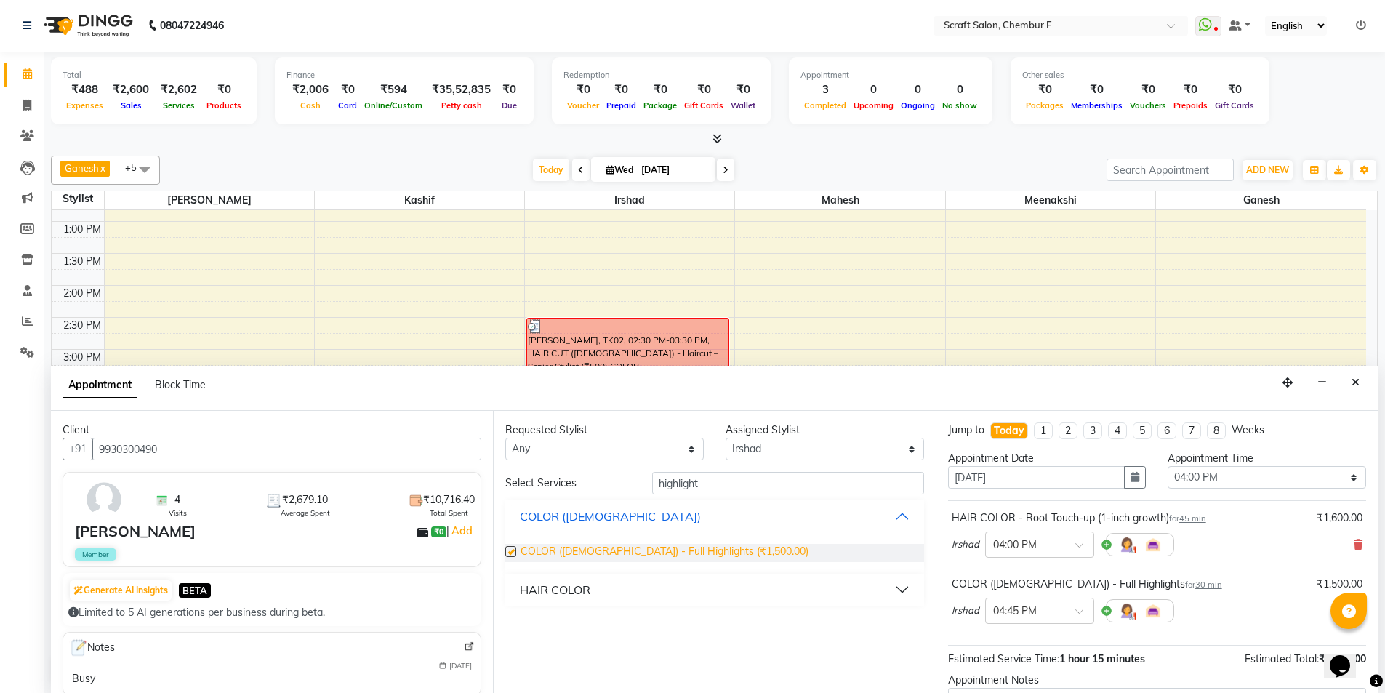
checkbox input "false"
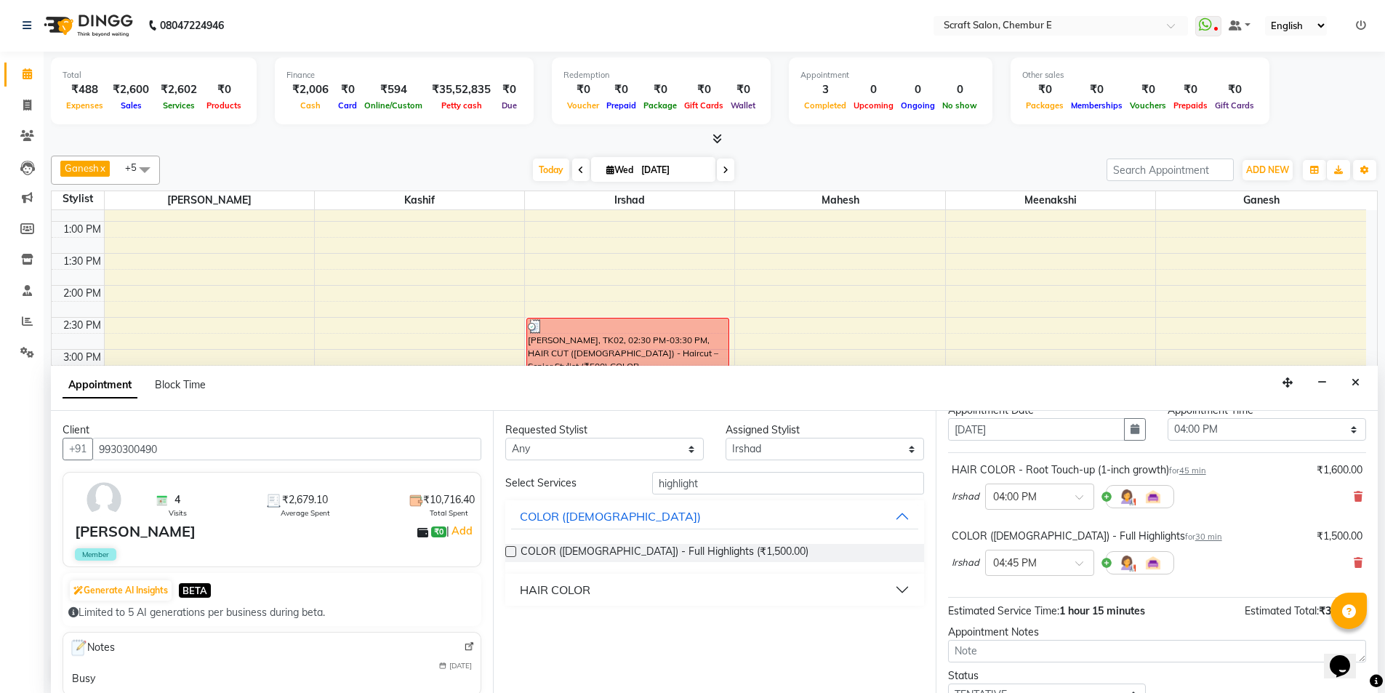
scroll to position [153, 0]
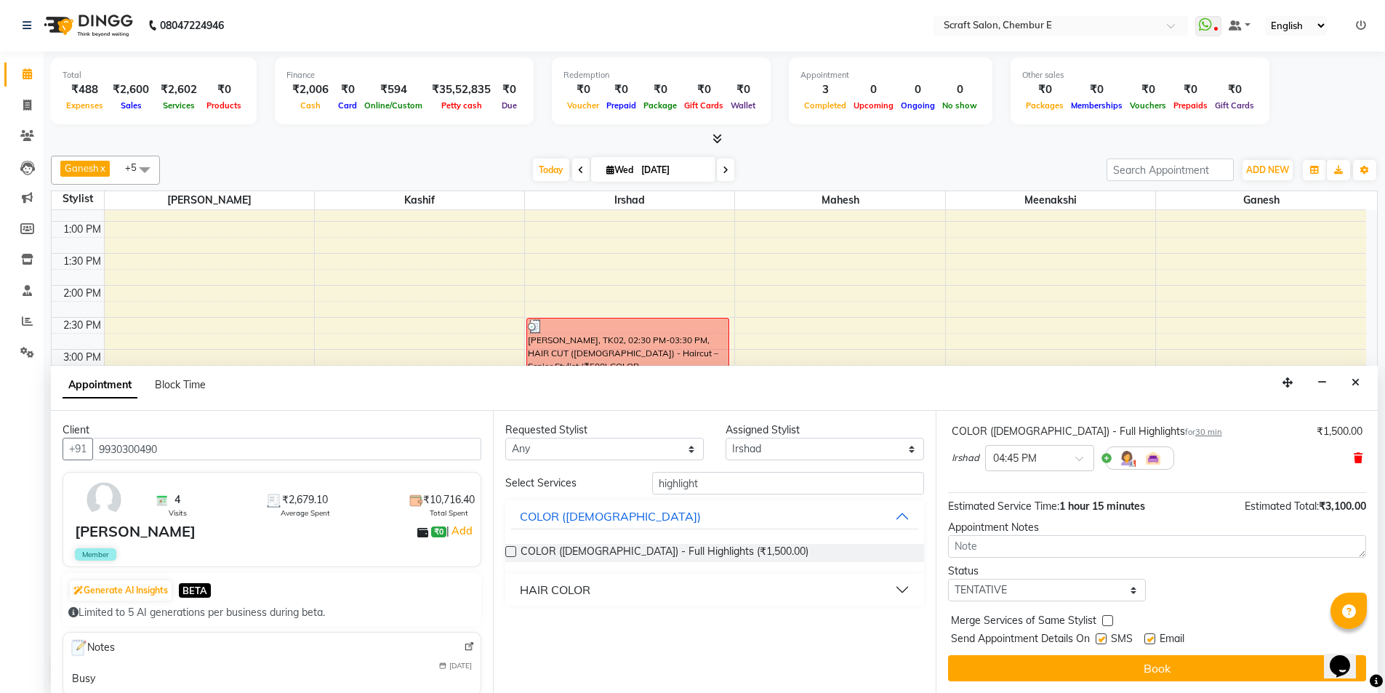
click at [1354, 457] on icon at bounding box center [1358, 458] width 9 height 10
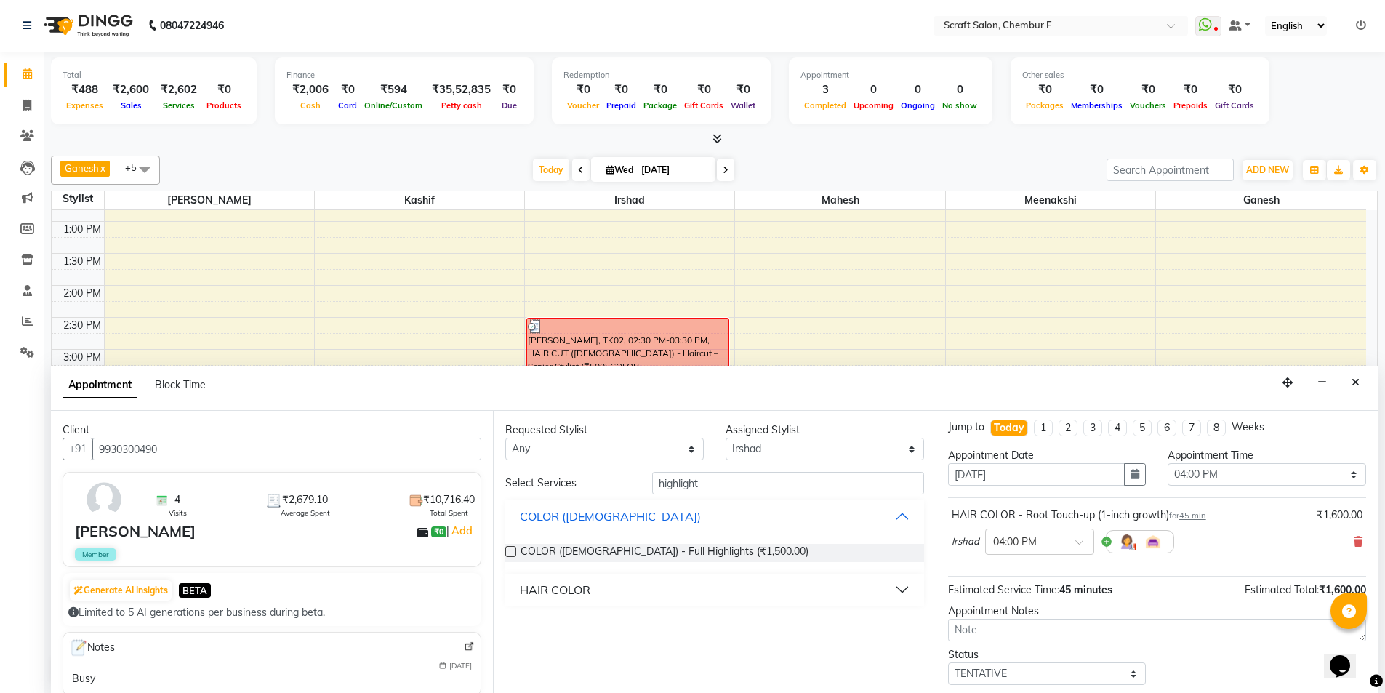
scroll to position [0, 0]
click at [905, 588] on button "HAIR COLOR" at bounding box center [714, 590] width 406 height 26
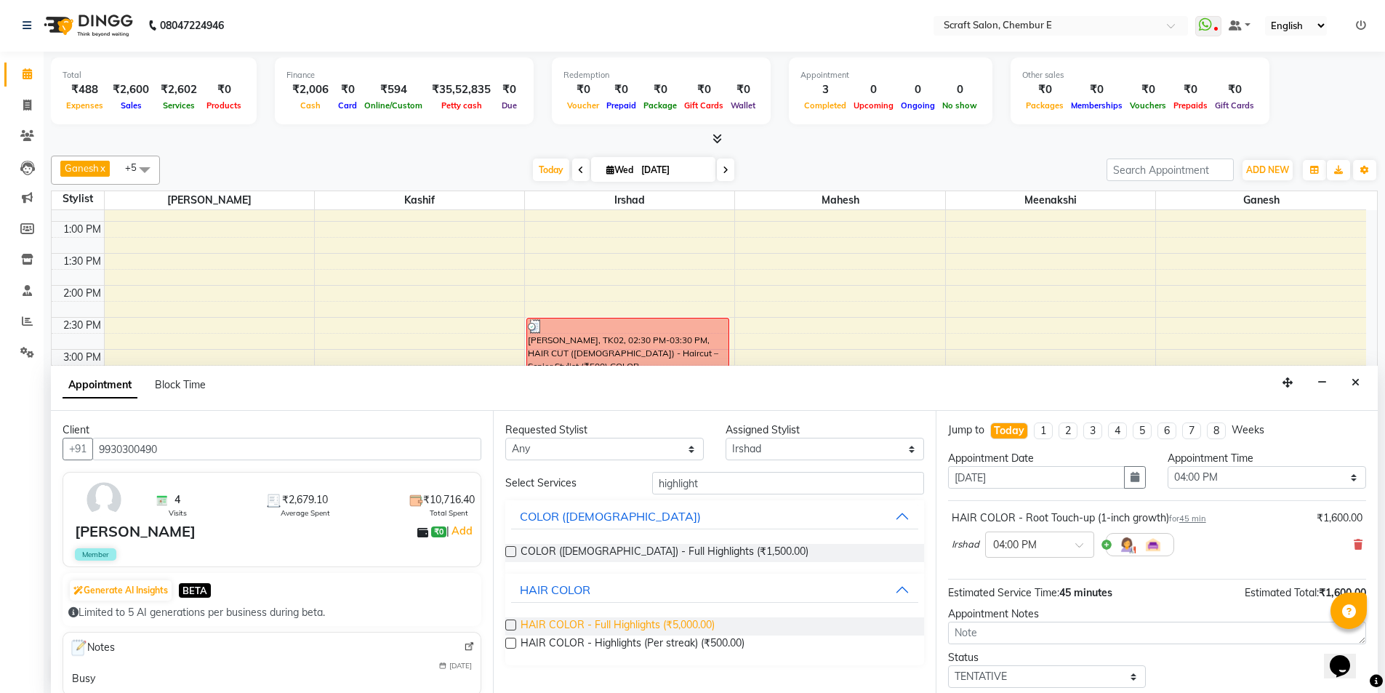
click at [676, 627] on span "HAIR COLOR - Full Highlights (₹5,000.00)" at bounding box center [618, 626] width 194 height 18
checkbox input "false"
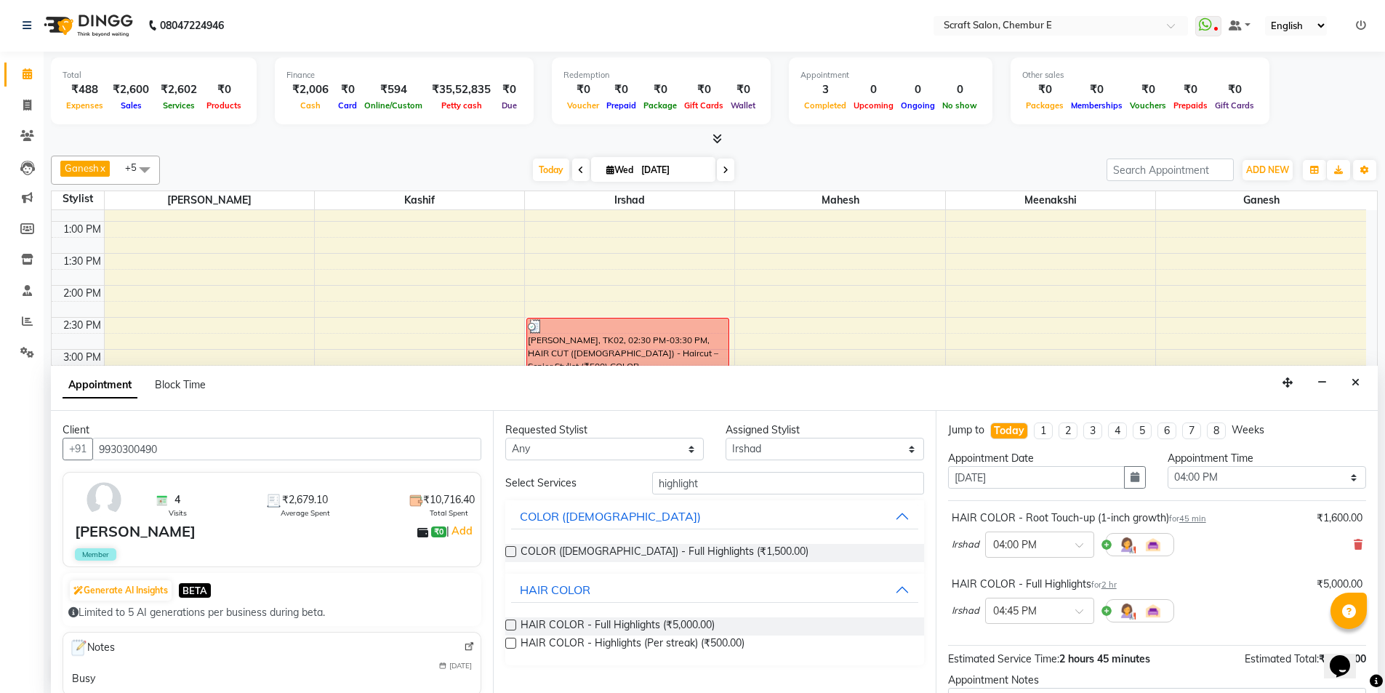
scroll to position [153, 0]
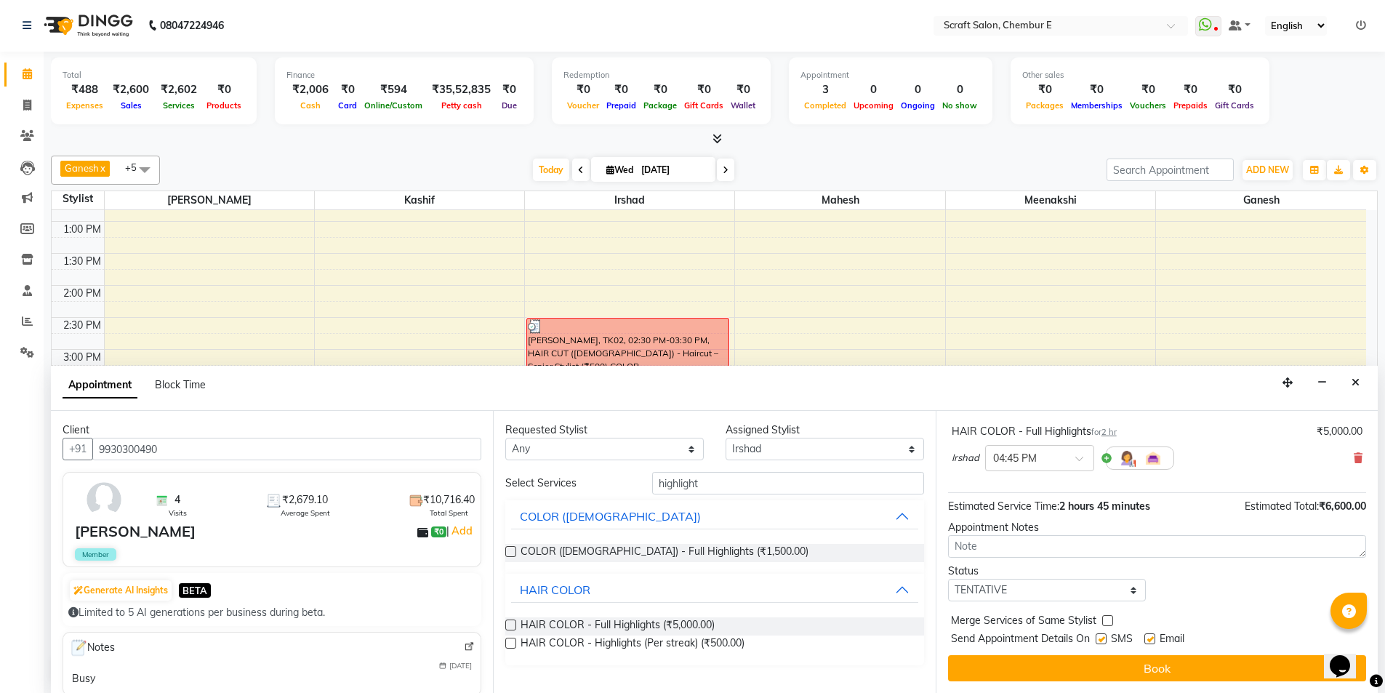
click at [1149, 635] on label at bounding box center [1150, 638] width 11 height 11
click at [1149, 636] on input "checkbox" at bounding box center [1149, 640] width 9 height 9
checkbox input "false"
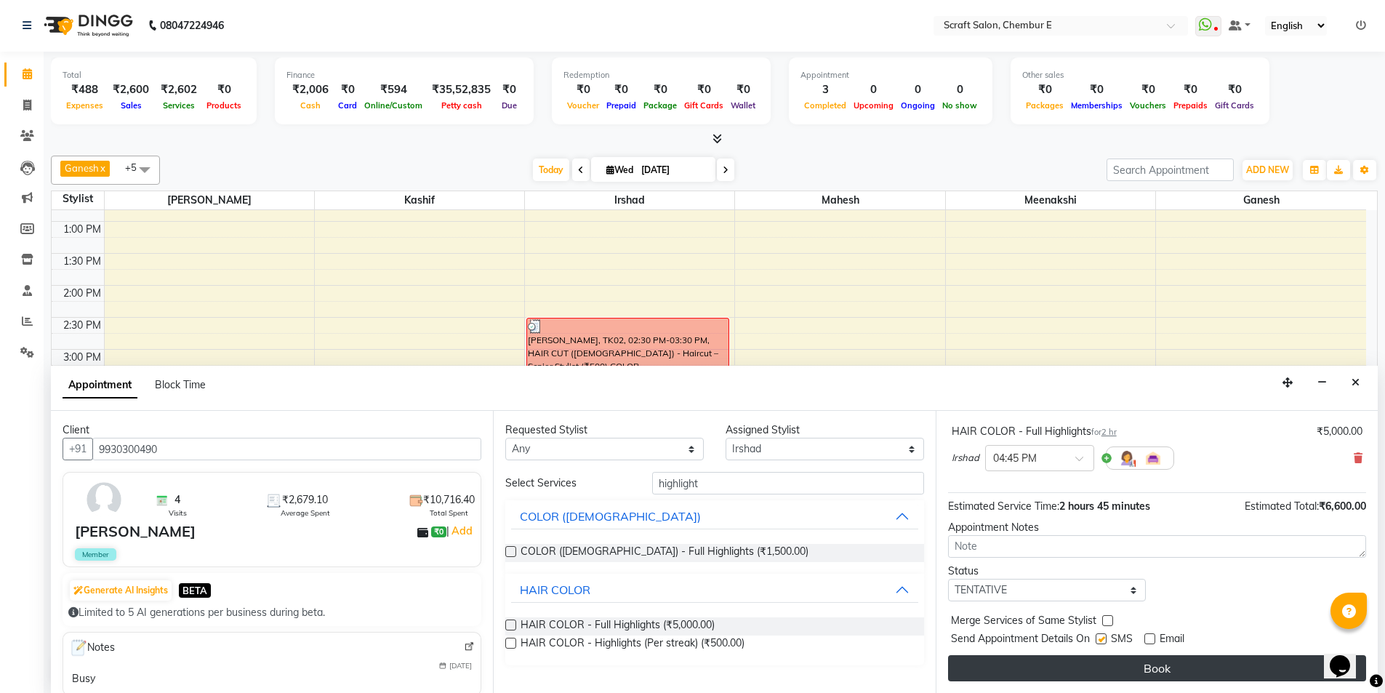
click at [1157, 662] on button "Book" at bounding box center [1157, 668] width 418 height 26
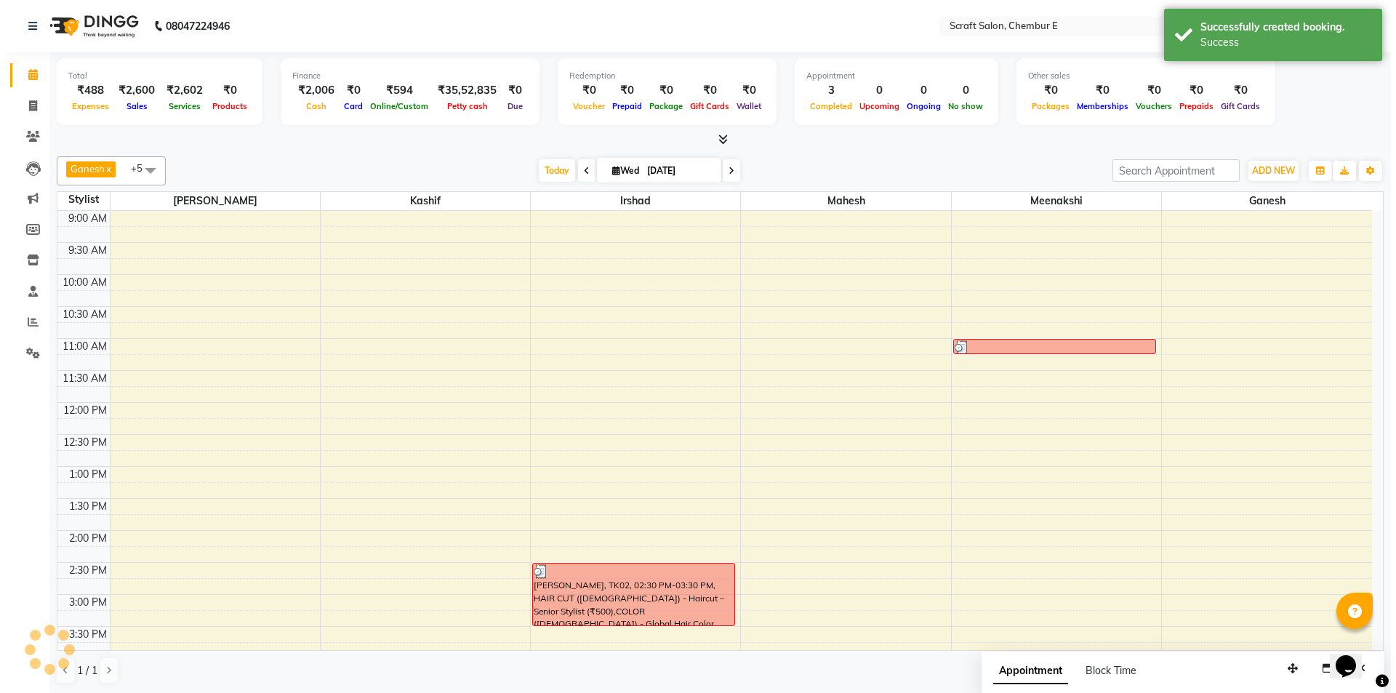
scroll to position [392, 0]
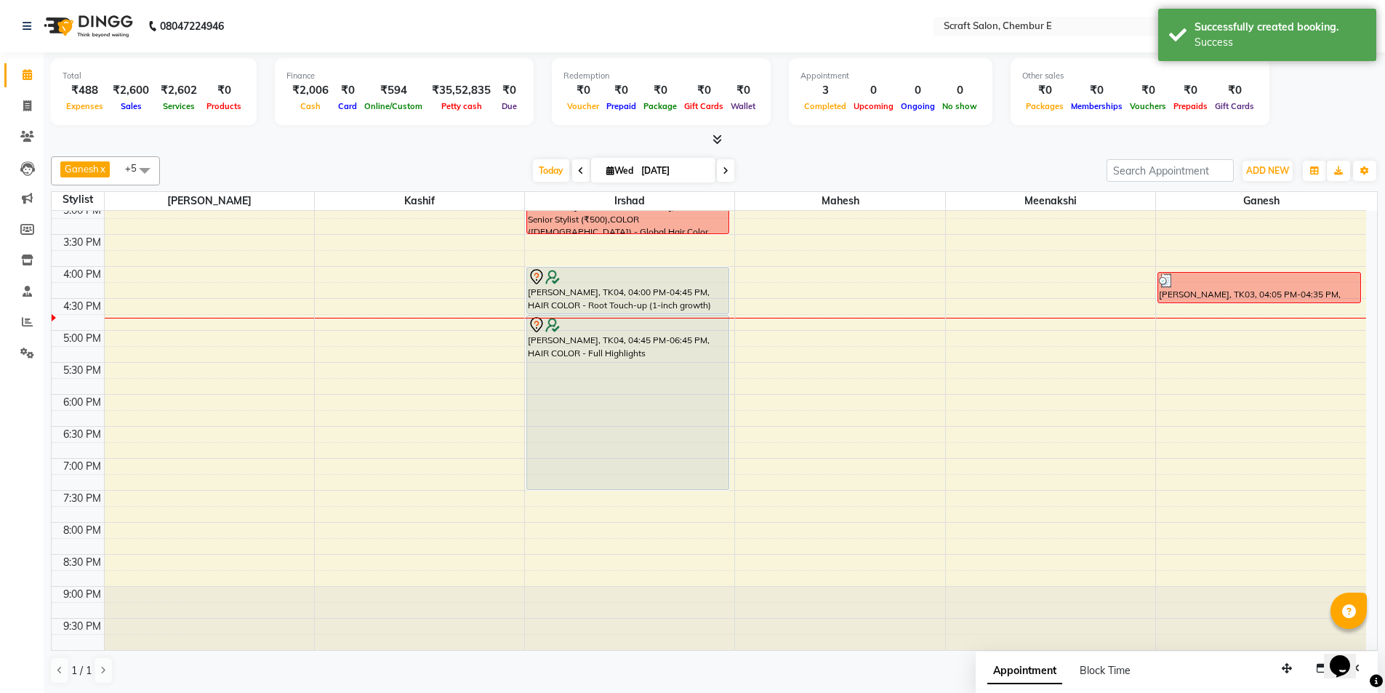
drag, startPoint x: 682, startPoint y: 441, endPoint x: 682, endPoint y: 477, distance: 36.4
click at [682, 477] on div "[PERSON_NAME], TK02, 02:30 PM-03:30 PM, HAIR CUT ([DEMOGRAPHIC_DATA]) - Haircut…" at bounding box center [629, 234] width 209 height 831
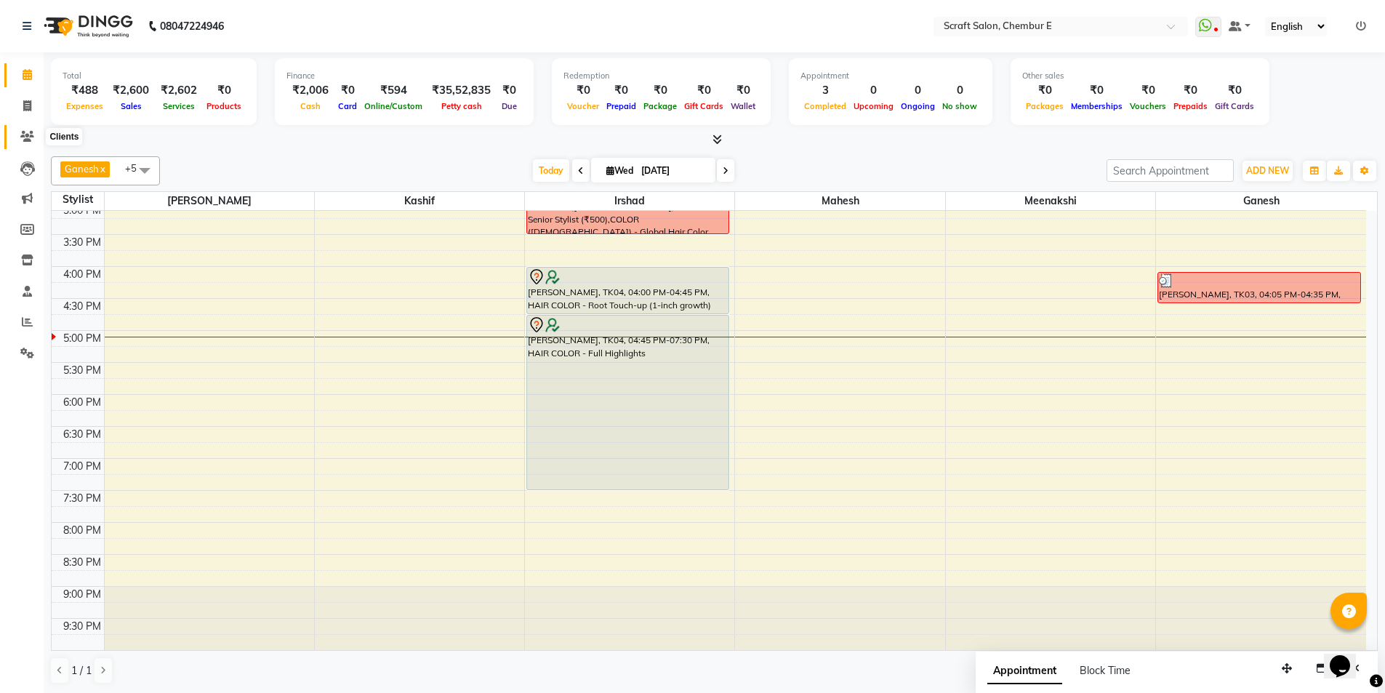
click at [29, 130] on span at bounding box center [27, 137] width 25 height 17
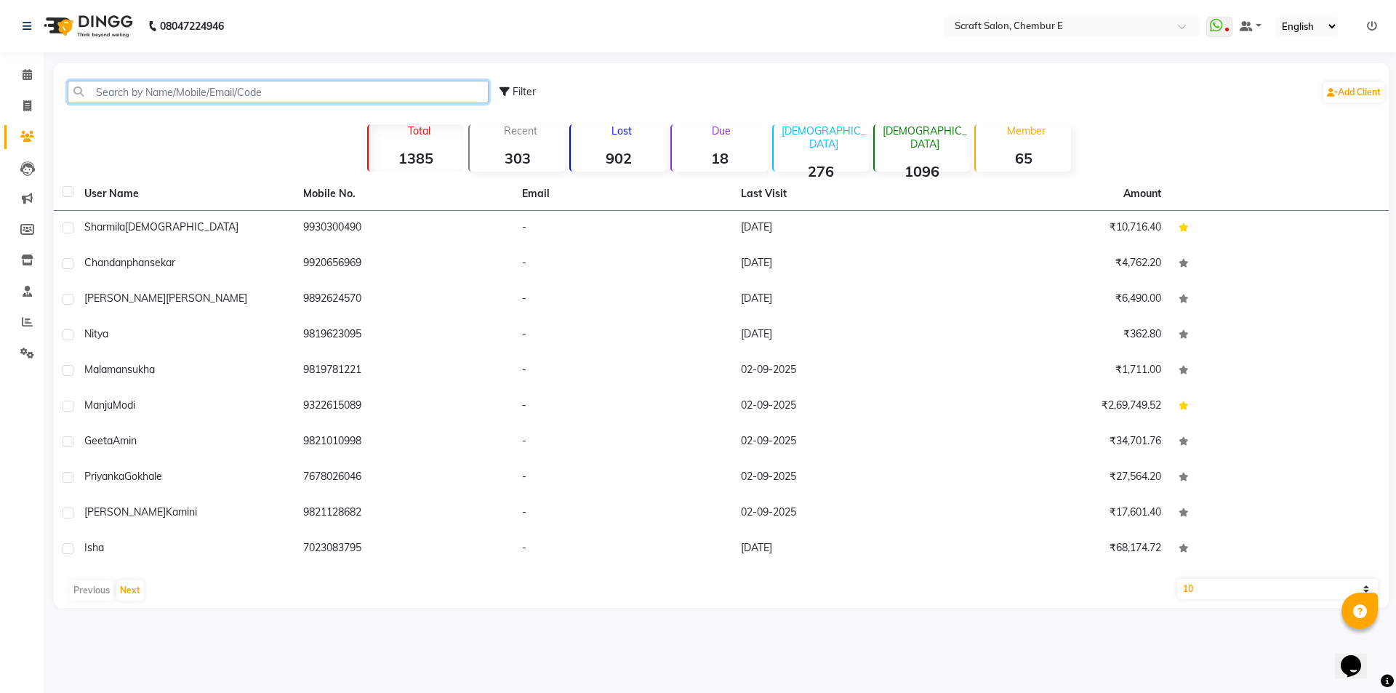
click at [160, 93] on input "text" at bounding box center [278, 92] width 421 height 23
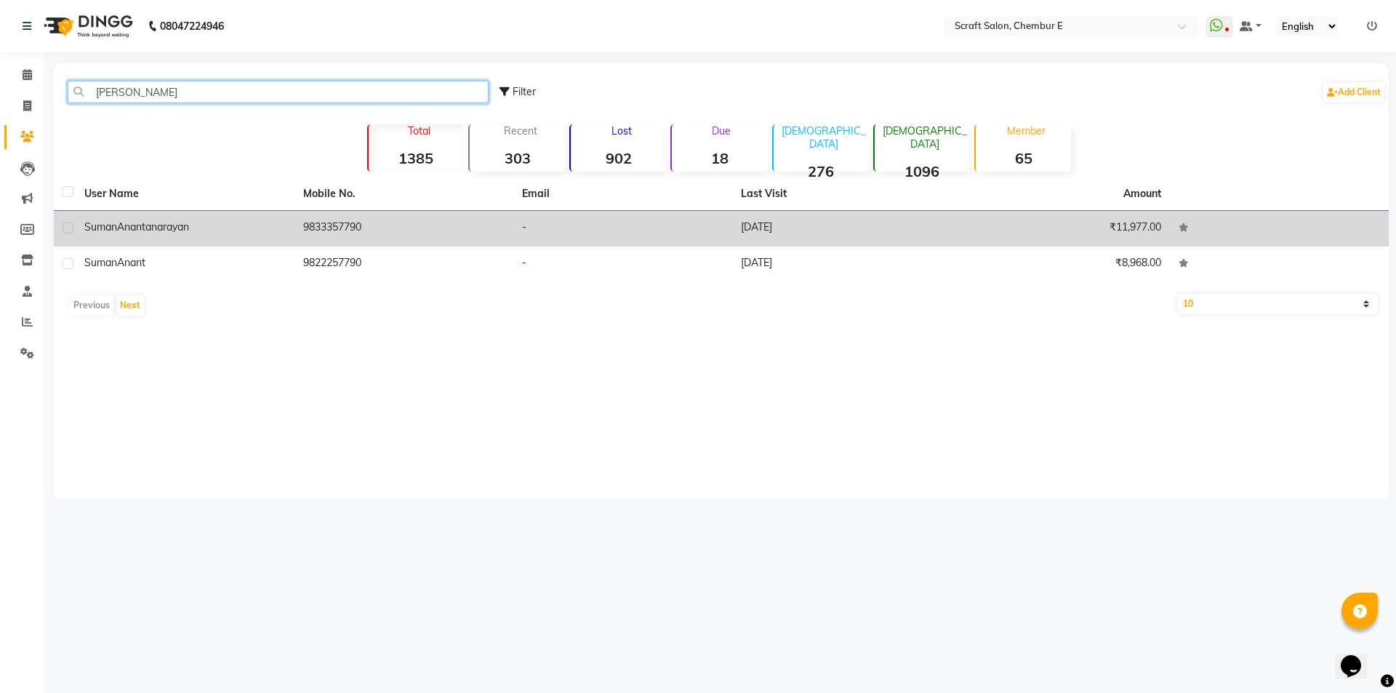
type input "[PERSON_NAME]"
drag, startPoint x: 148, startPoint y: 225, endPoint x: 133, endPoint y: 228, distance: 15.4
click at [148, 225] on span "Anantanarayan" at bounding box center [153, 226] width 72 height 13
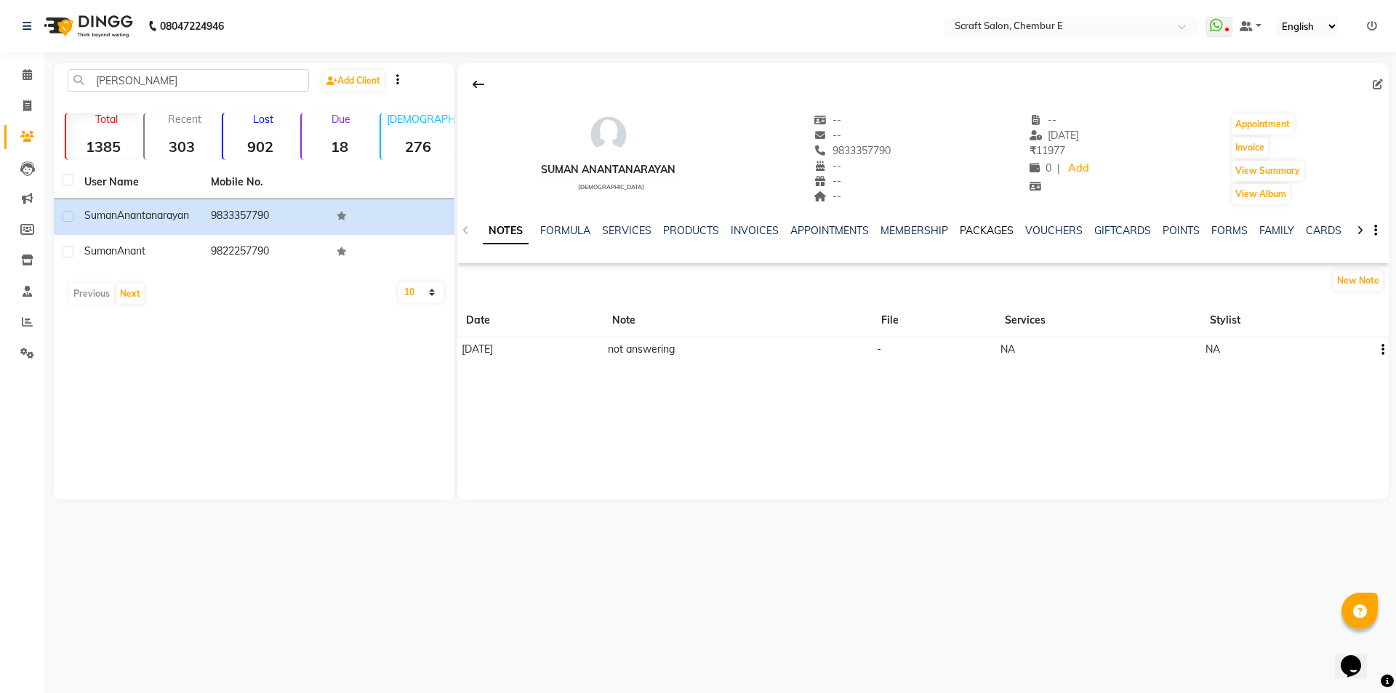
click at [960, 233] on link "PACKAGES" at bounding box center [987, 230] width 54 height 13
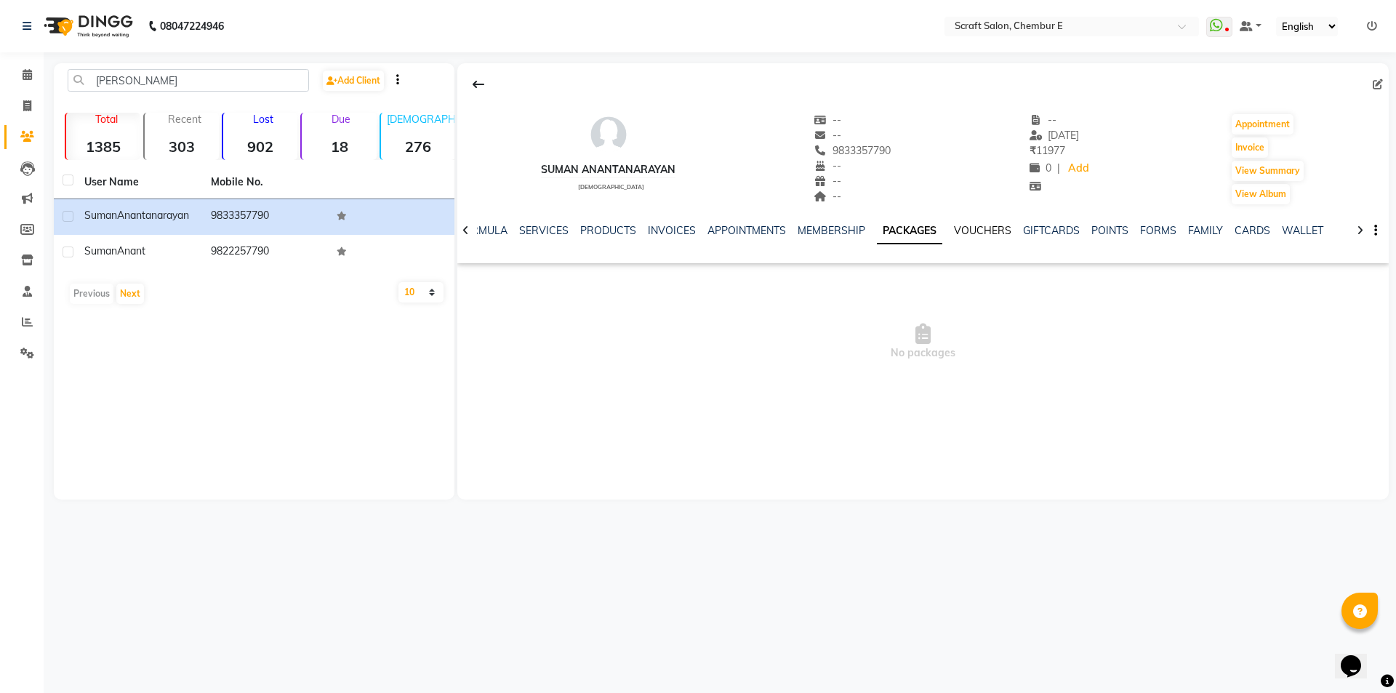
click at [960, 233] on link "VOUCHERS" at bounding box center [982, 230] width 57 height 13
click at [804, 234] on link "MEMBERSHIP" at bounding box center [820, 230] width 68 height 13
click at [774, 233] on link "APPOINTMENTS" at bounding box center [758, 230] width 79 height 13
click at [698, 231] on link "INVOICES" at bounding box center [695, 230] width 48 height 13
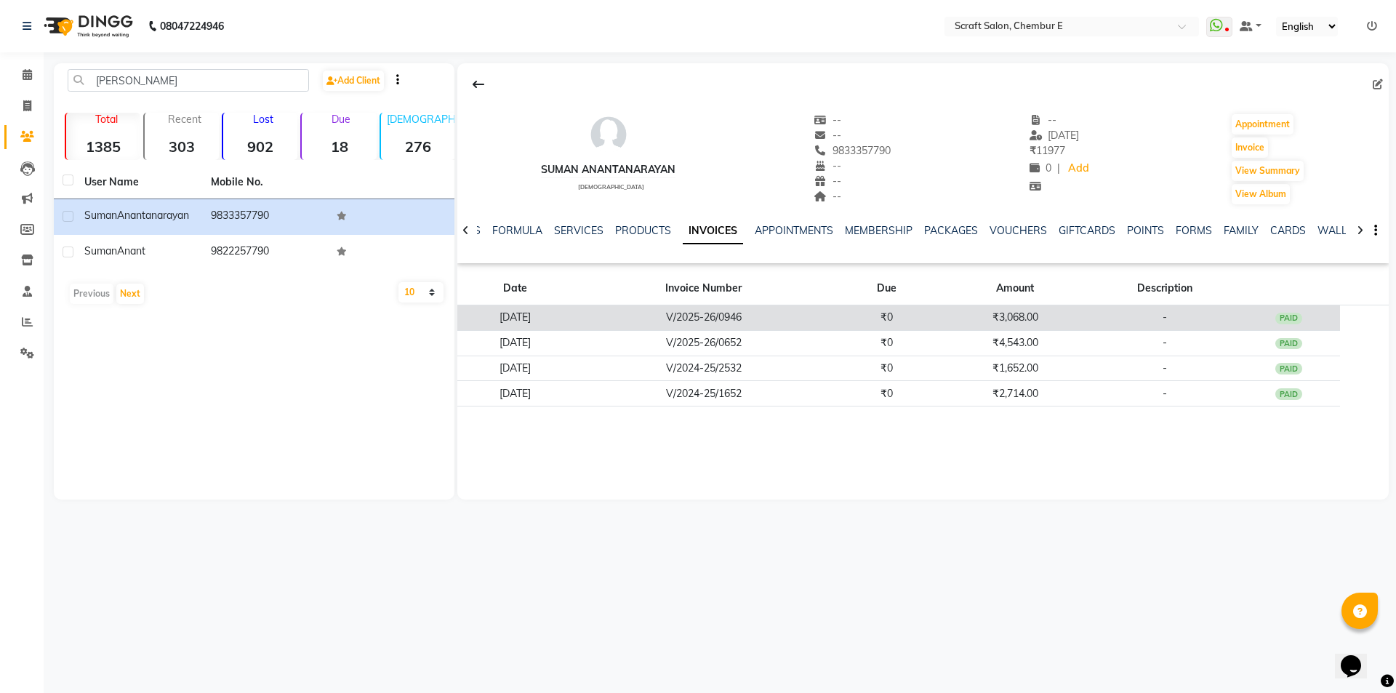
click at [541, 317] on td "[DATE]" at bounding box center [515, 317] width 116 height 25
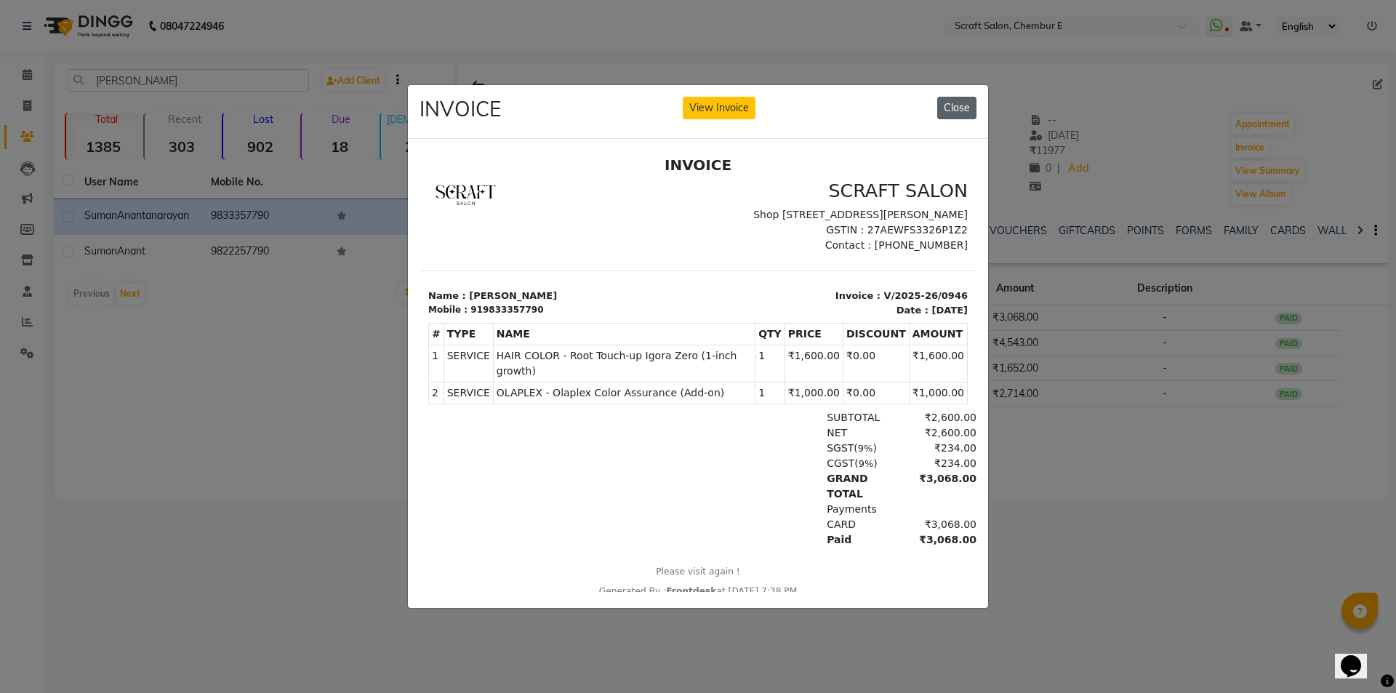
click at [964, 100] on button "Close" at bounding box center [956, 108] width 39 height 23
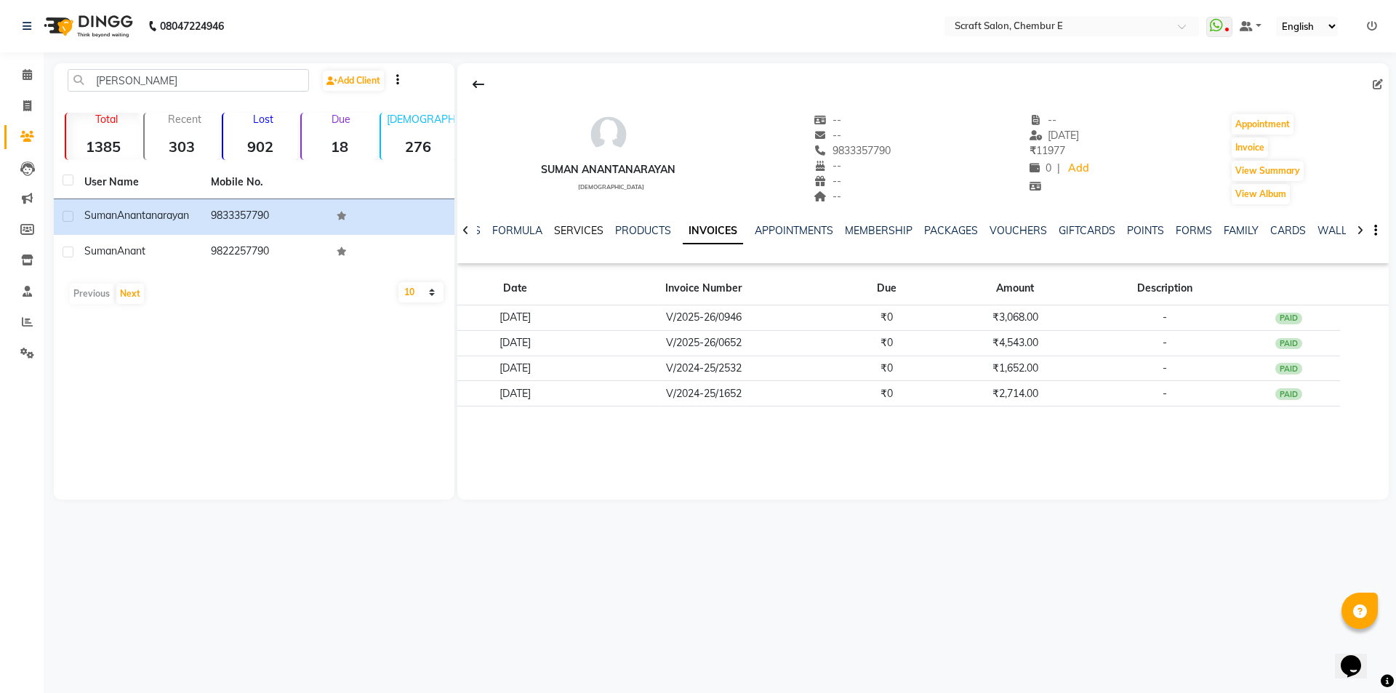
click at [572, 228] on link "SERVICES" at bounding box center [578, 230] width 49 height 13
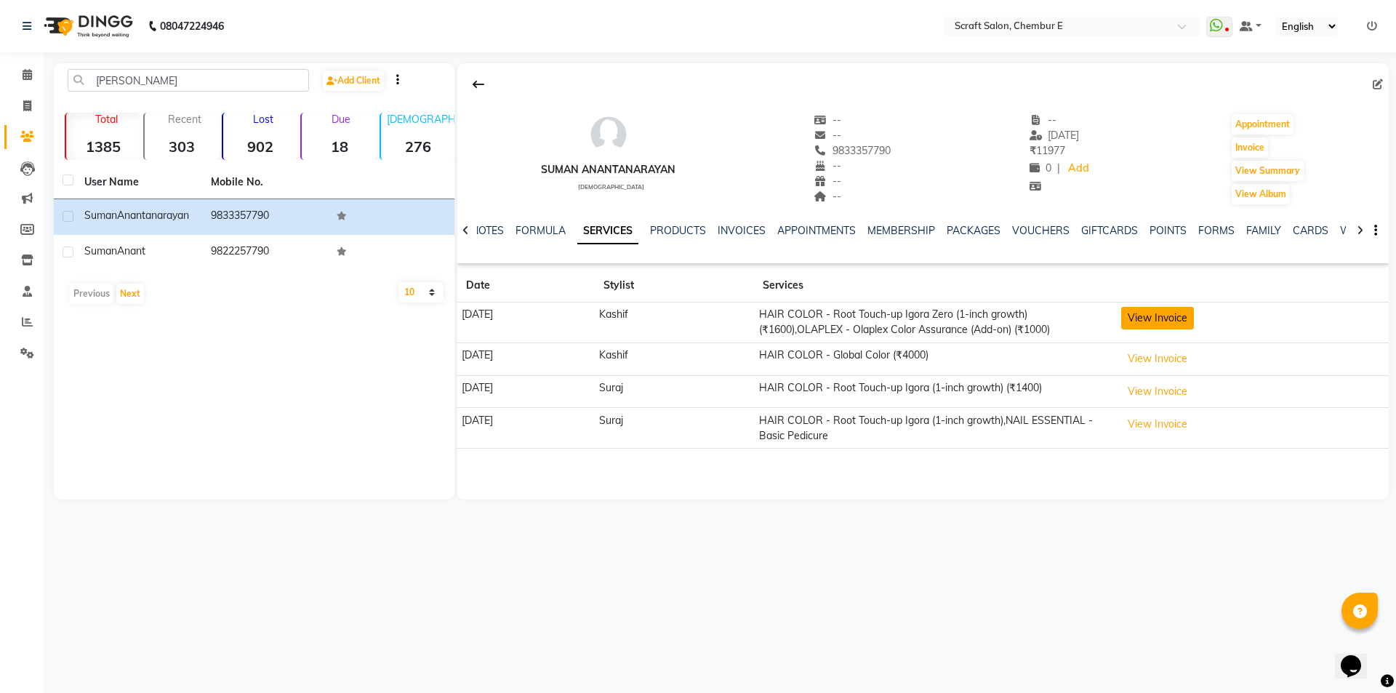
click at [1156, 321] on button "View Invoice" at bounding box center [1157, 318] width 73 height 23
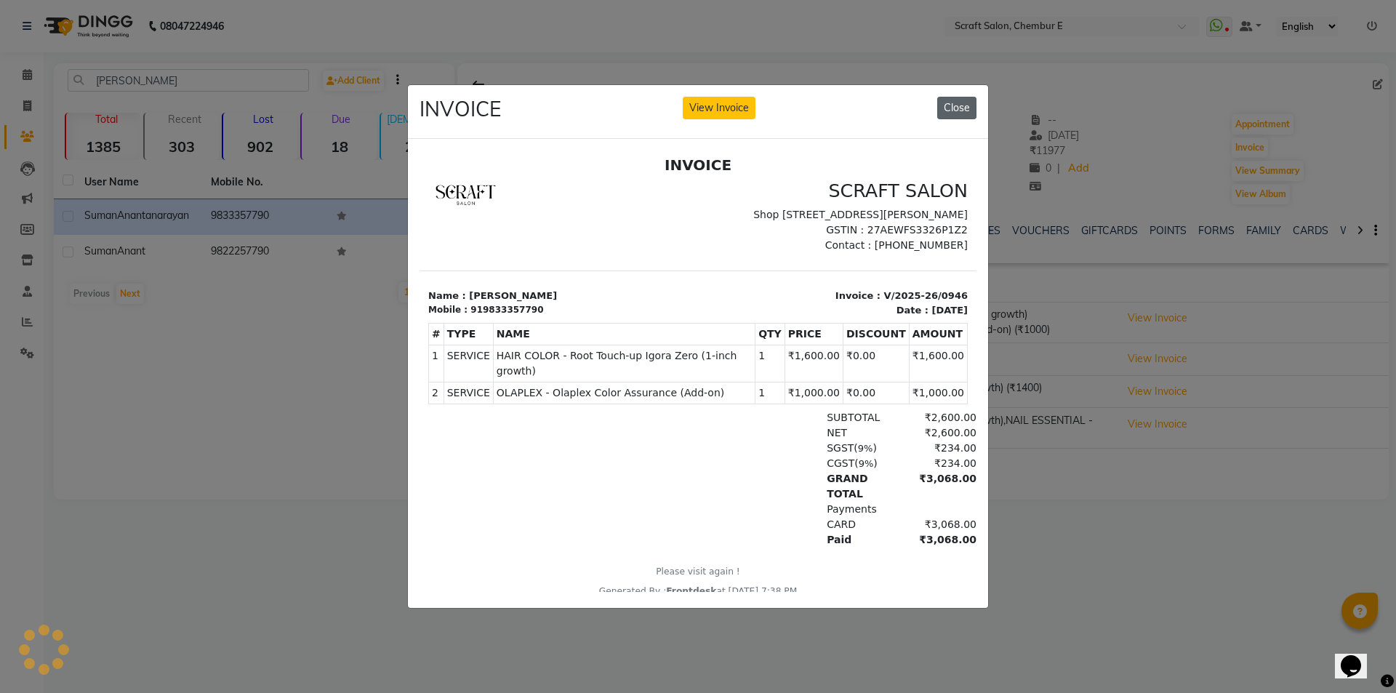
drag, startPoint x: 958, startPoint y: 98, endPoint x: 949, endPoint y: 98, distance: 8.7
click at [957, 98] on button "Close" at bounding box center [956, 108] width 39 height 23
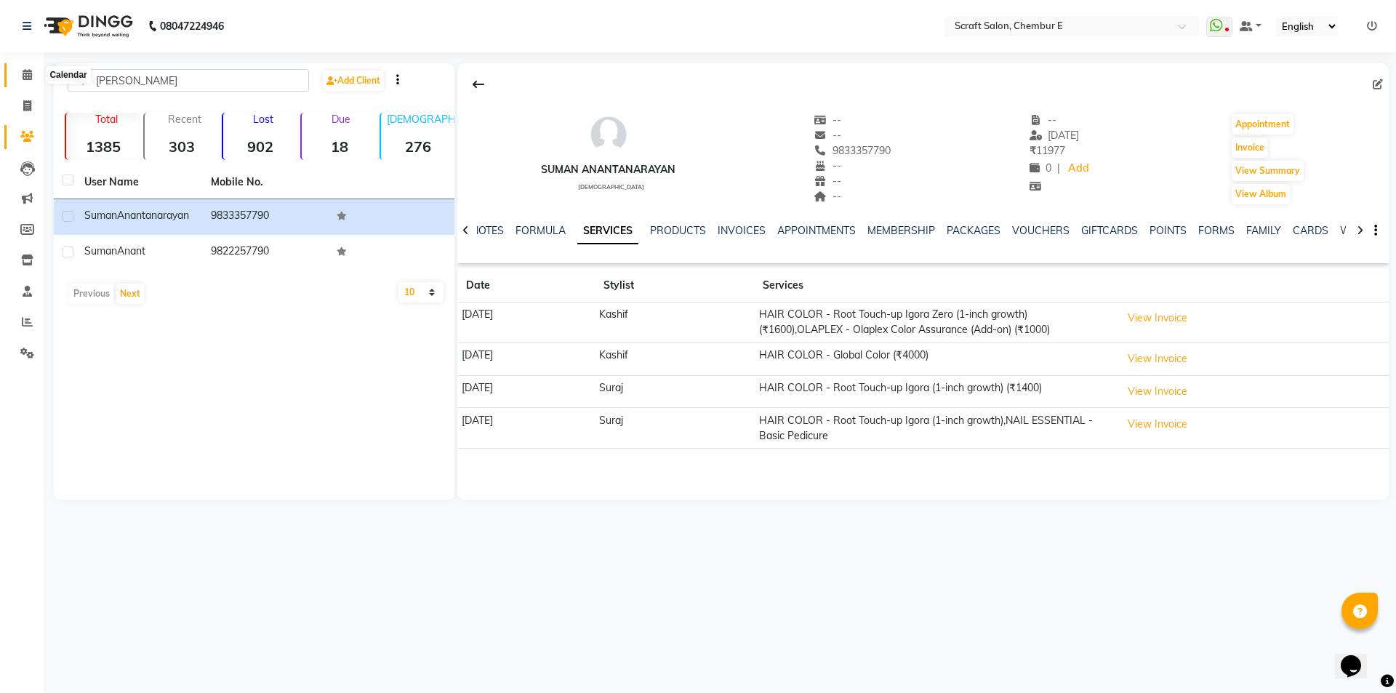
click at [31, 73] on icon at bounding box center [27, 74] width 9 height 11
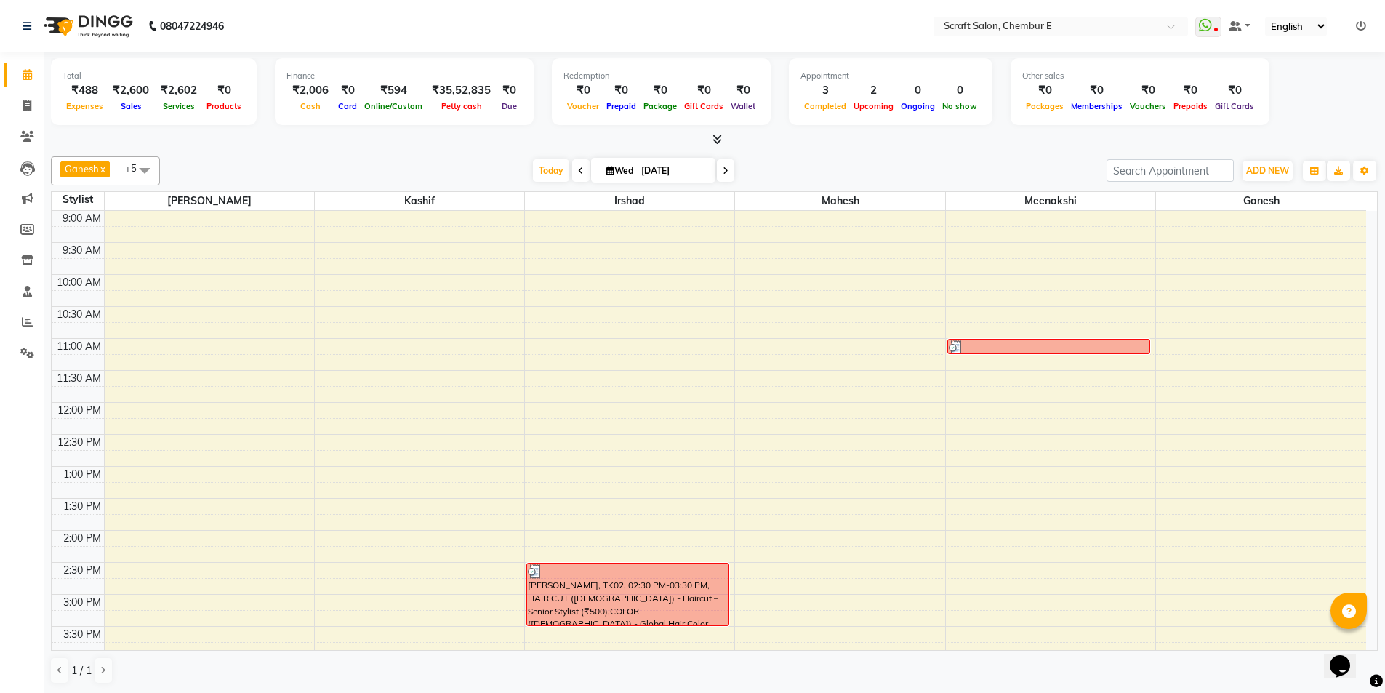
scroll to position [392, 0]
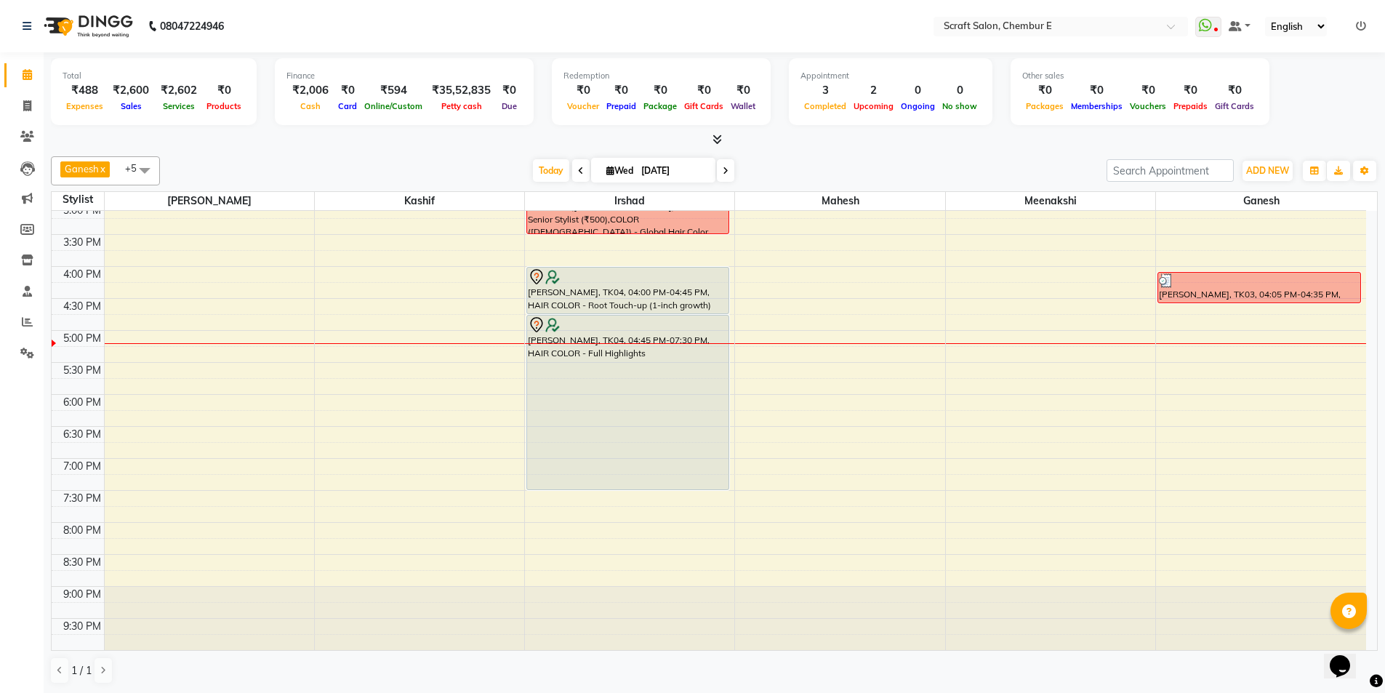
click at [1259, 500] on div "9:00 AM 9:30 AM 10:00 AM 10:30 AM 11:00 AM 11:30 AM 12:00 PM 12:30 PM 1:00 PM 1…" at bounding box center [709, 234] width 1315 height 831
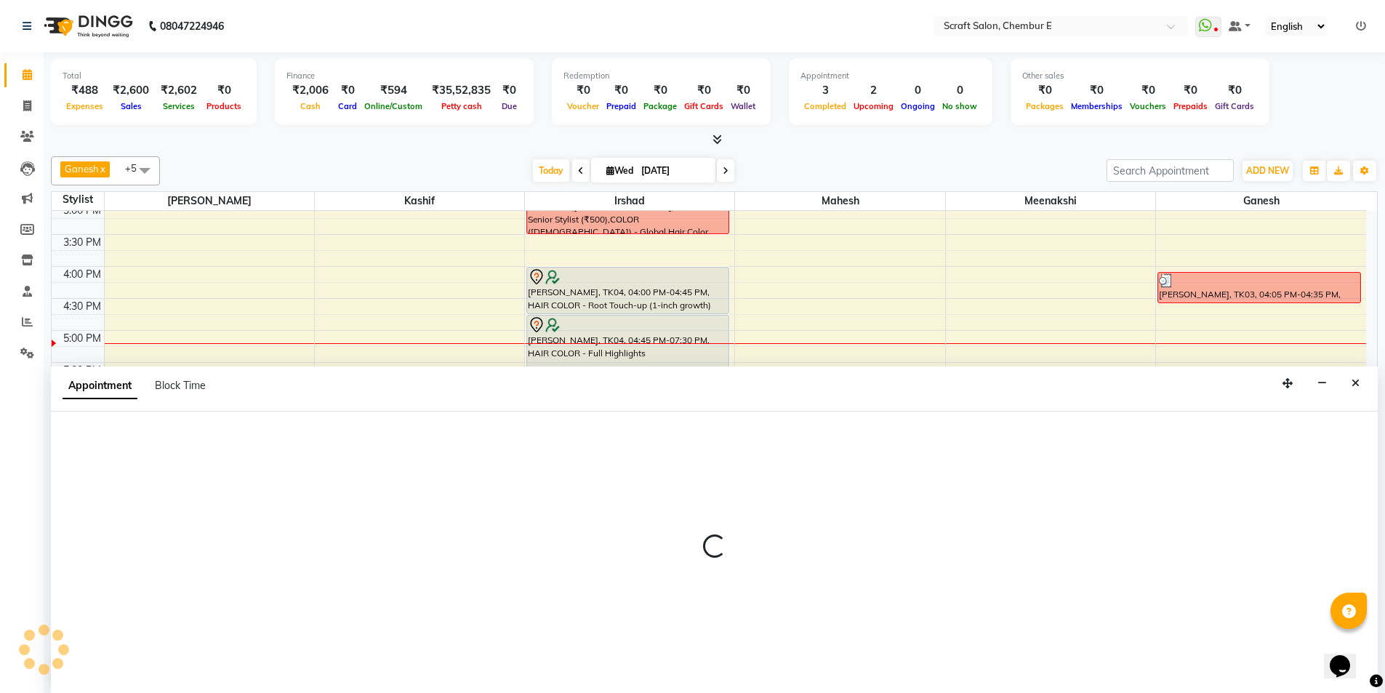
scroll to position [1, 0]
select select "81195"
select select "1170"
select select "tentative"
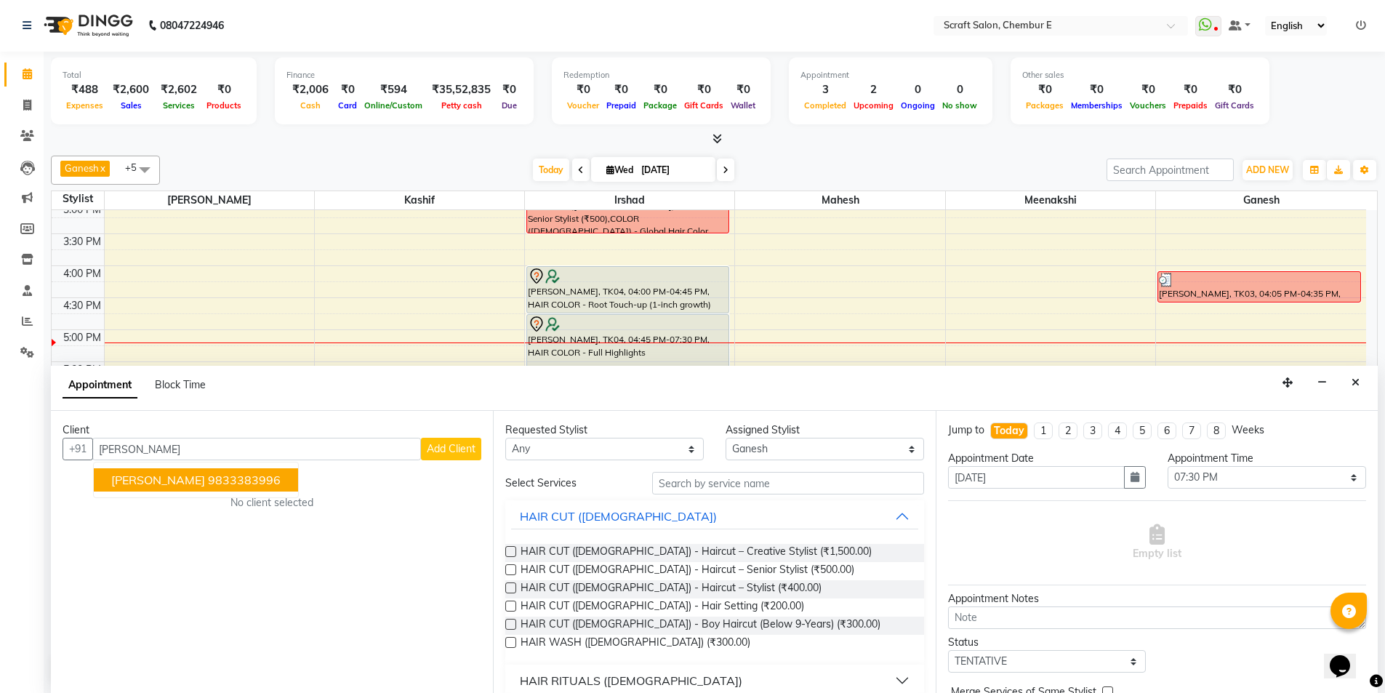
click at [208, 475] on ngb-highlight "9833383996" at bounding box center [244, 480] width 73 height 15
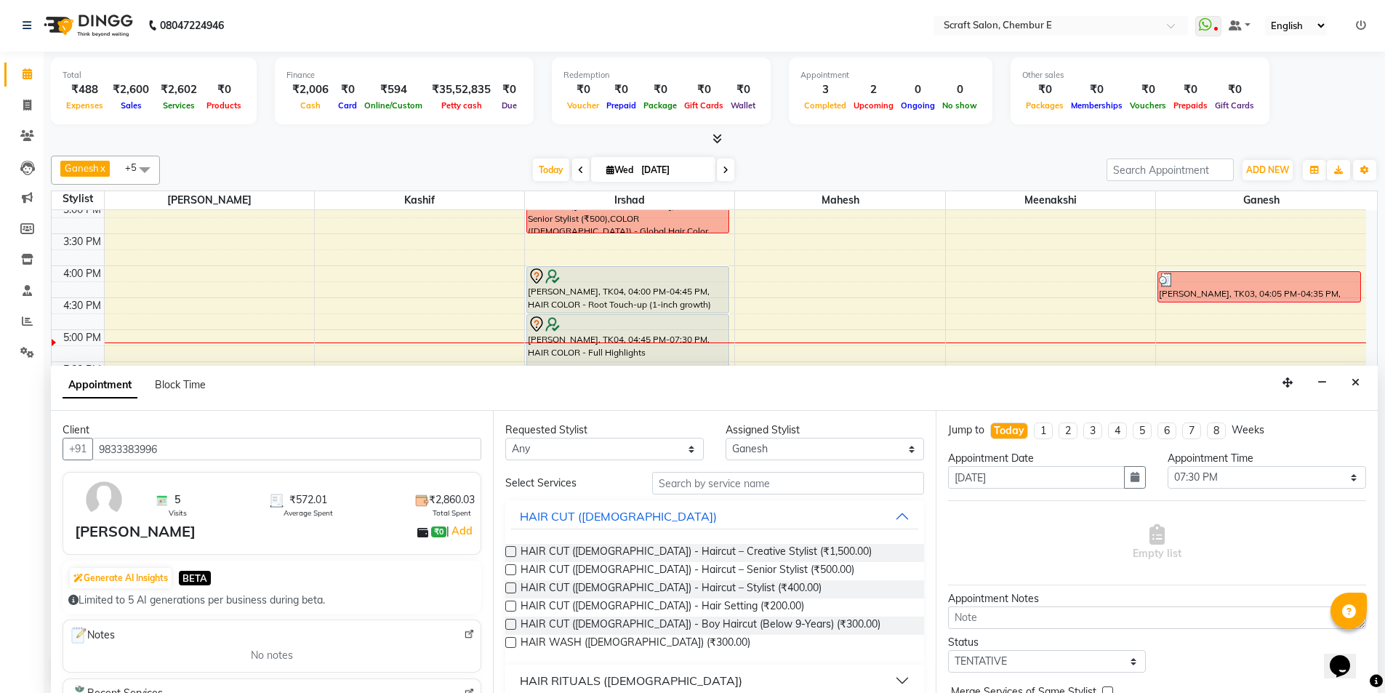
type input "9833383996"
click at [728, 484] on input "text" at bounding box center [788, 483] width 272 height 23
click at [691, 569] on span "HAIR CUT ([DEMOGRAPHIC_DATA]) - Haircut – Senior Stylist (₹500.00)" at bounding box center [688, 571] width 334 height 18
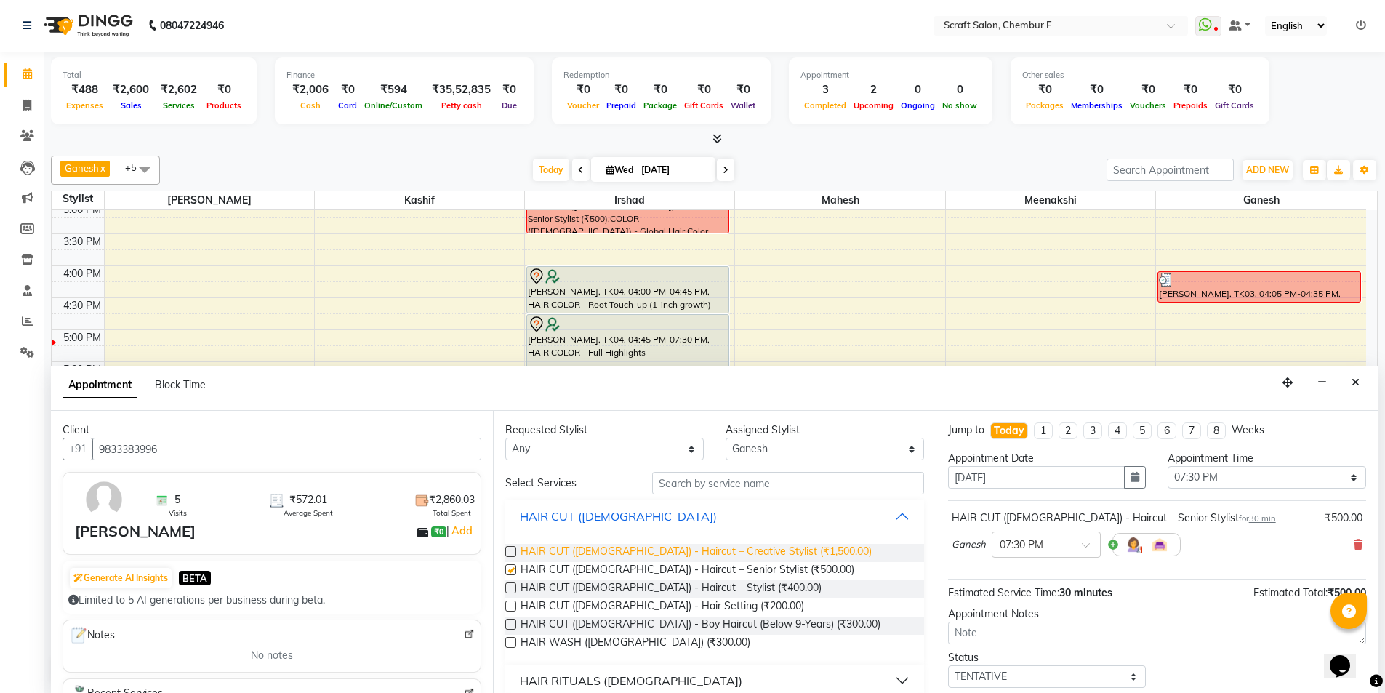
checkbox input "false"
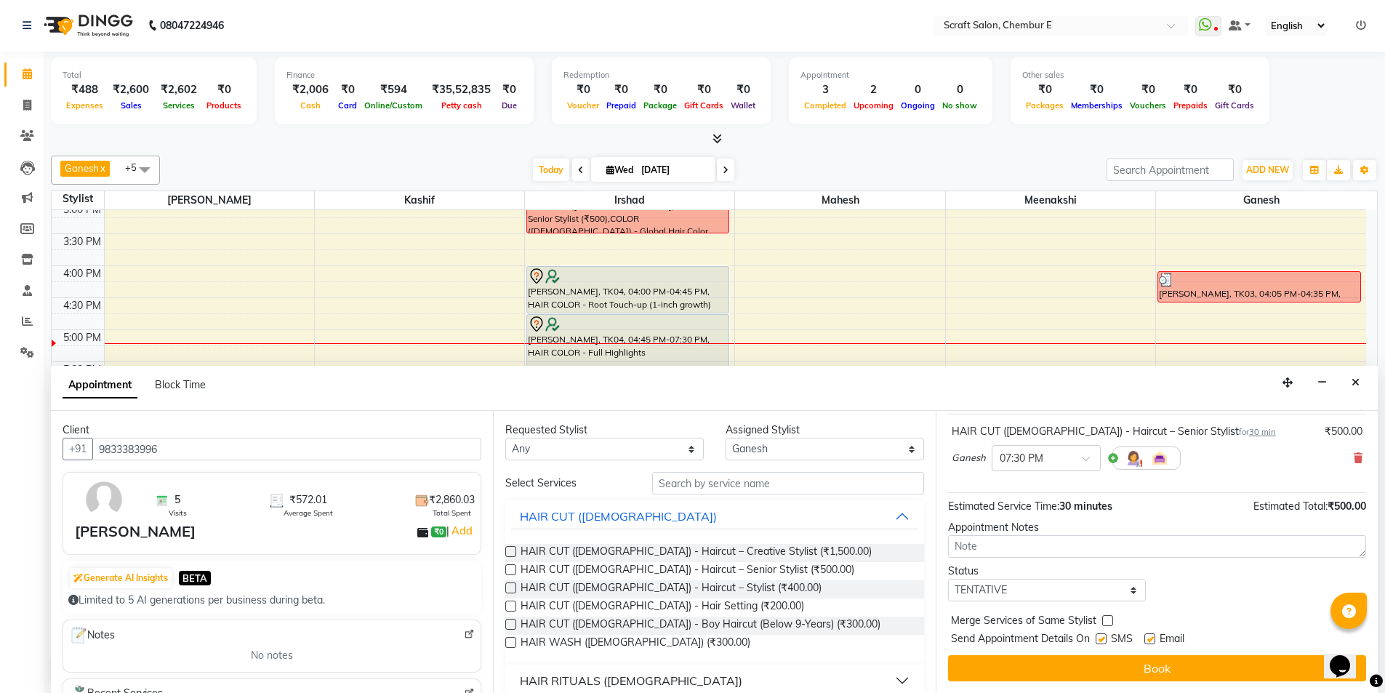
click at [1150, 641] on label at bounding box center [1150, 638] width 11 height 11
click at [1150, 641] on input "checkbox" at bounding box center [1149, 640] width 9 height 9
checkbox input "false"
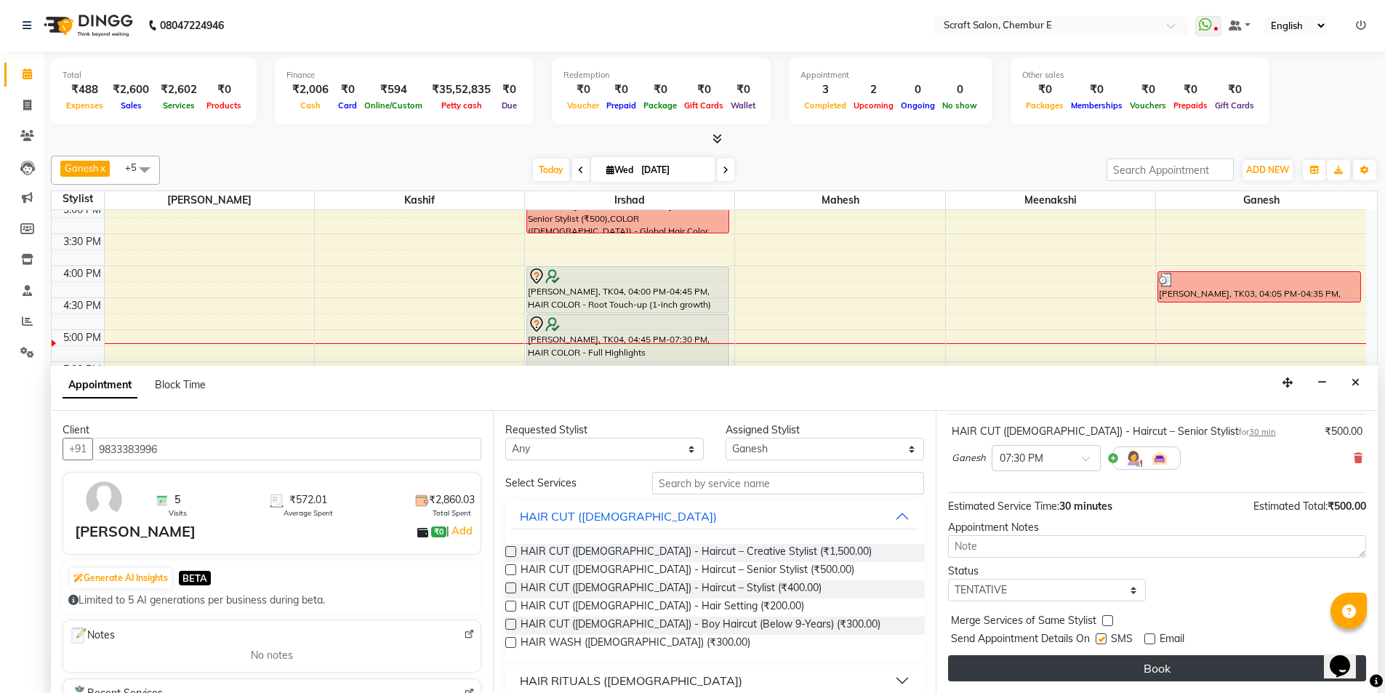
click at [1150, 663] on button "Book" at bounding box center [1157, 668] width 418 height 26
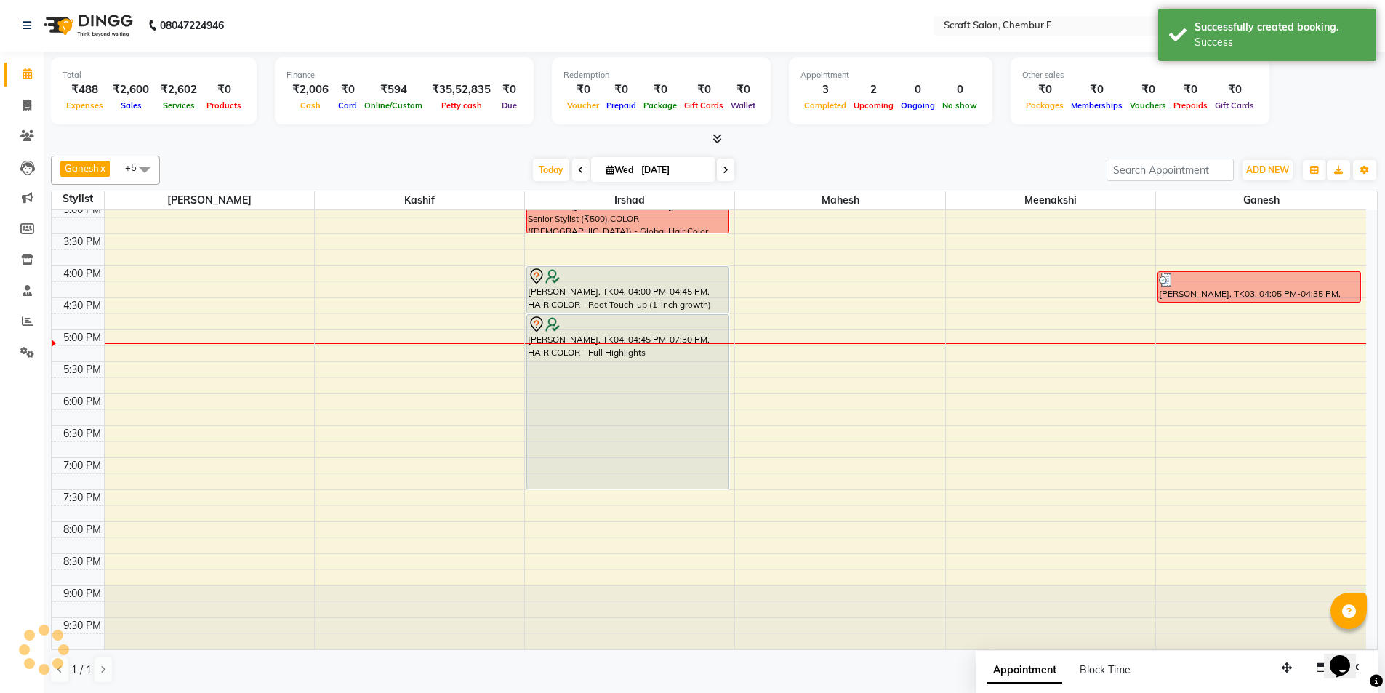
scroll to position [0, 0]
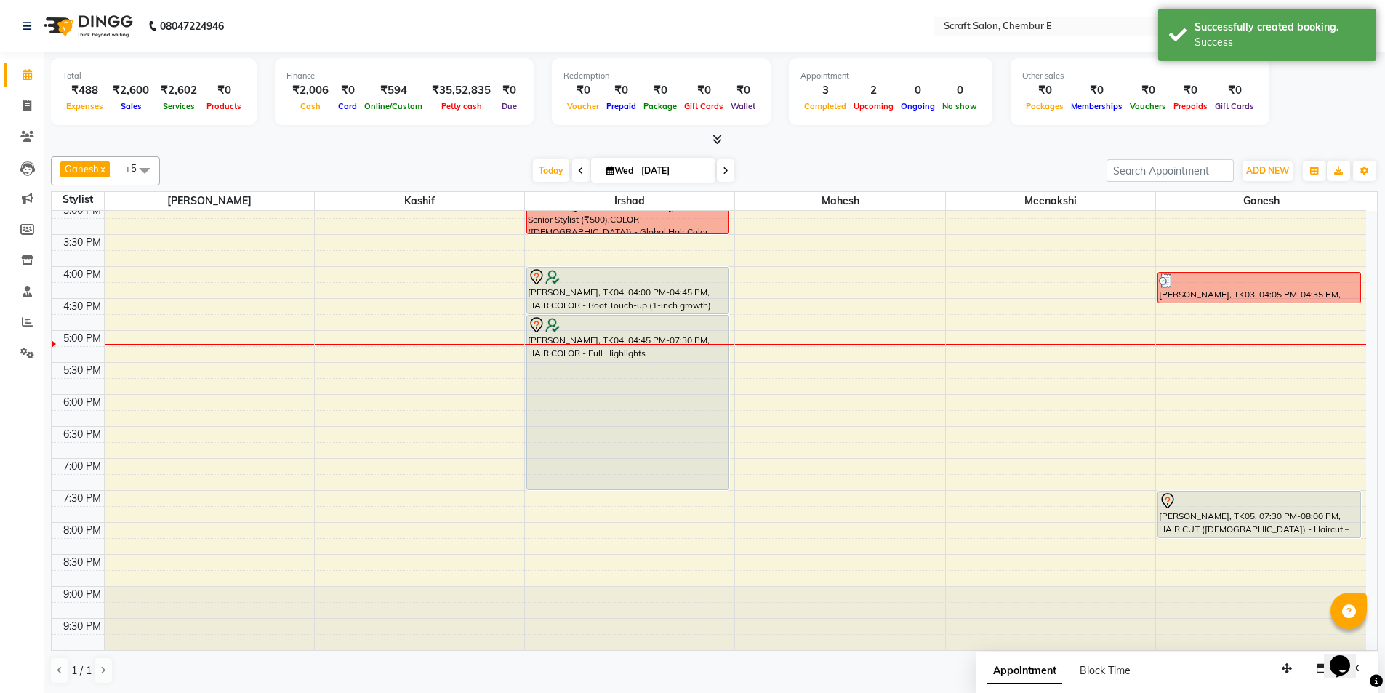
drag, startPoint x: 1275, startPoint y: 519, endPoint x: 1275, endPoint y: 536, distance: 16.7
click at [1275, 536] on div "[PERSON_NAME], TK03, 04:05 PM-04:35 PM, HAIR CUT ([DEMOGRAPHIC_DATA]) - Haircut…" at bounding box center [1261, 234] width 210 height 831
